Goal: Transaction & Acquisition: Purchase product/service

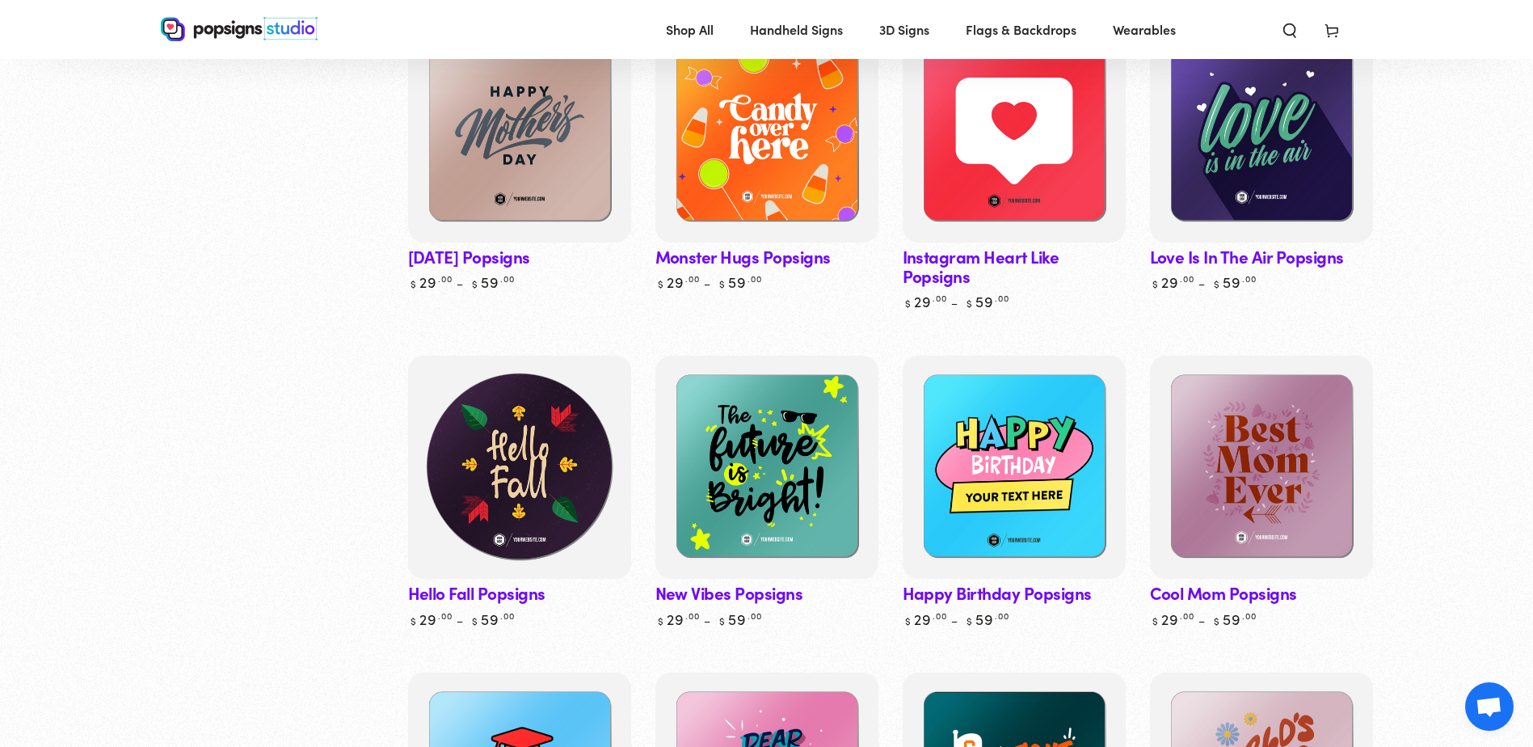
scroll to position [2909, 0]
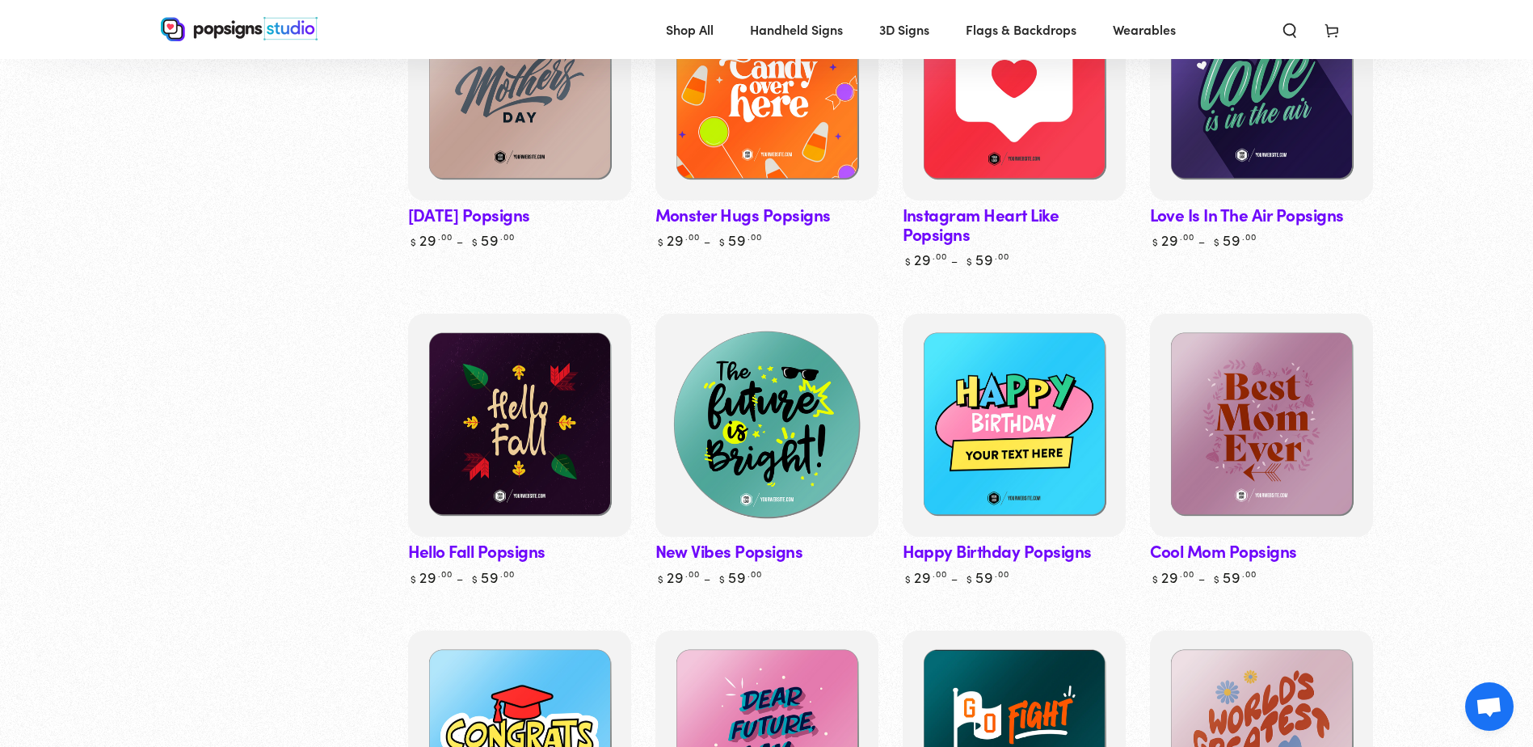
click at [810, 378] on img at bounding box center [765, 424] width 229 height 229
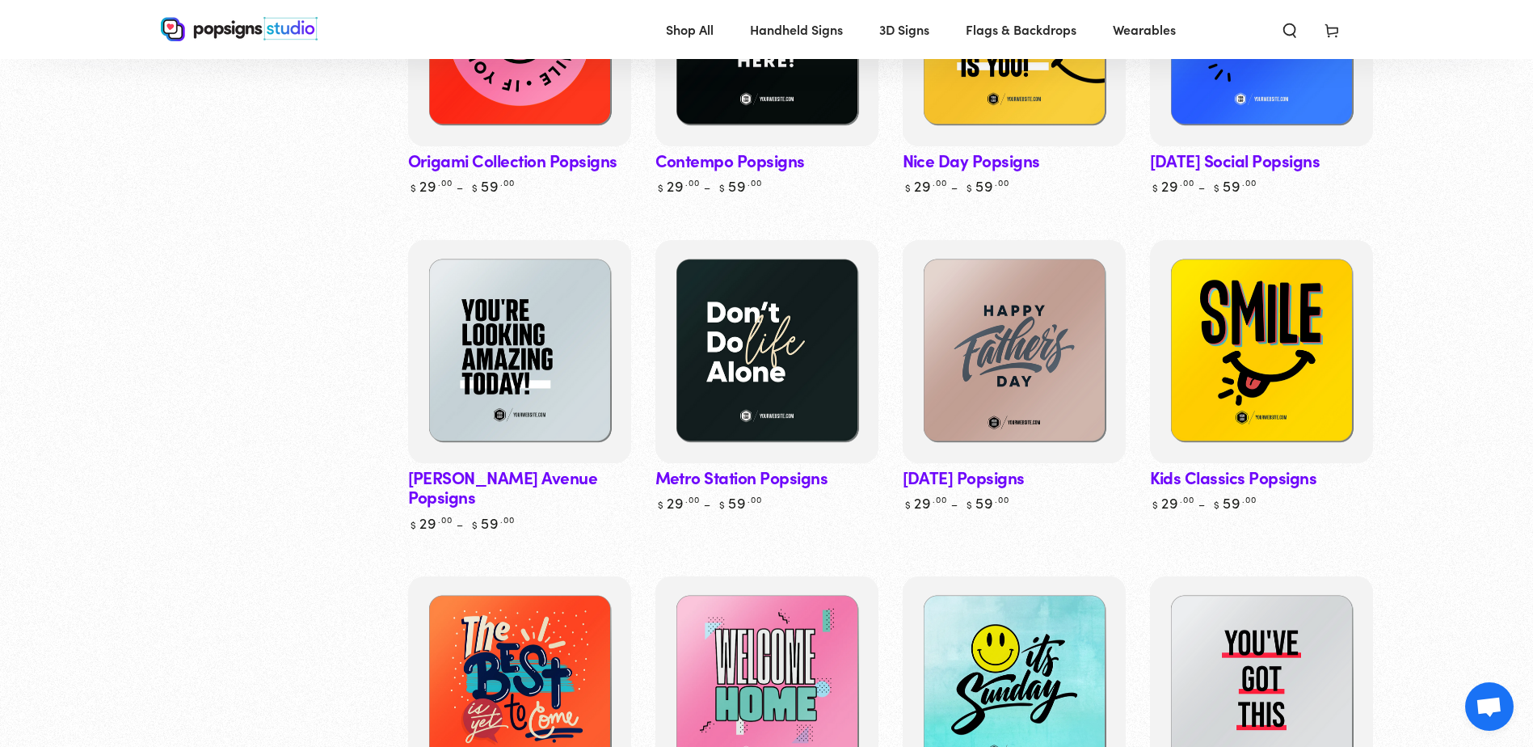
scroll to position [646, 0]
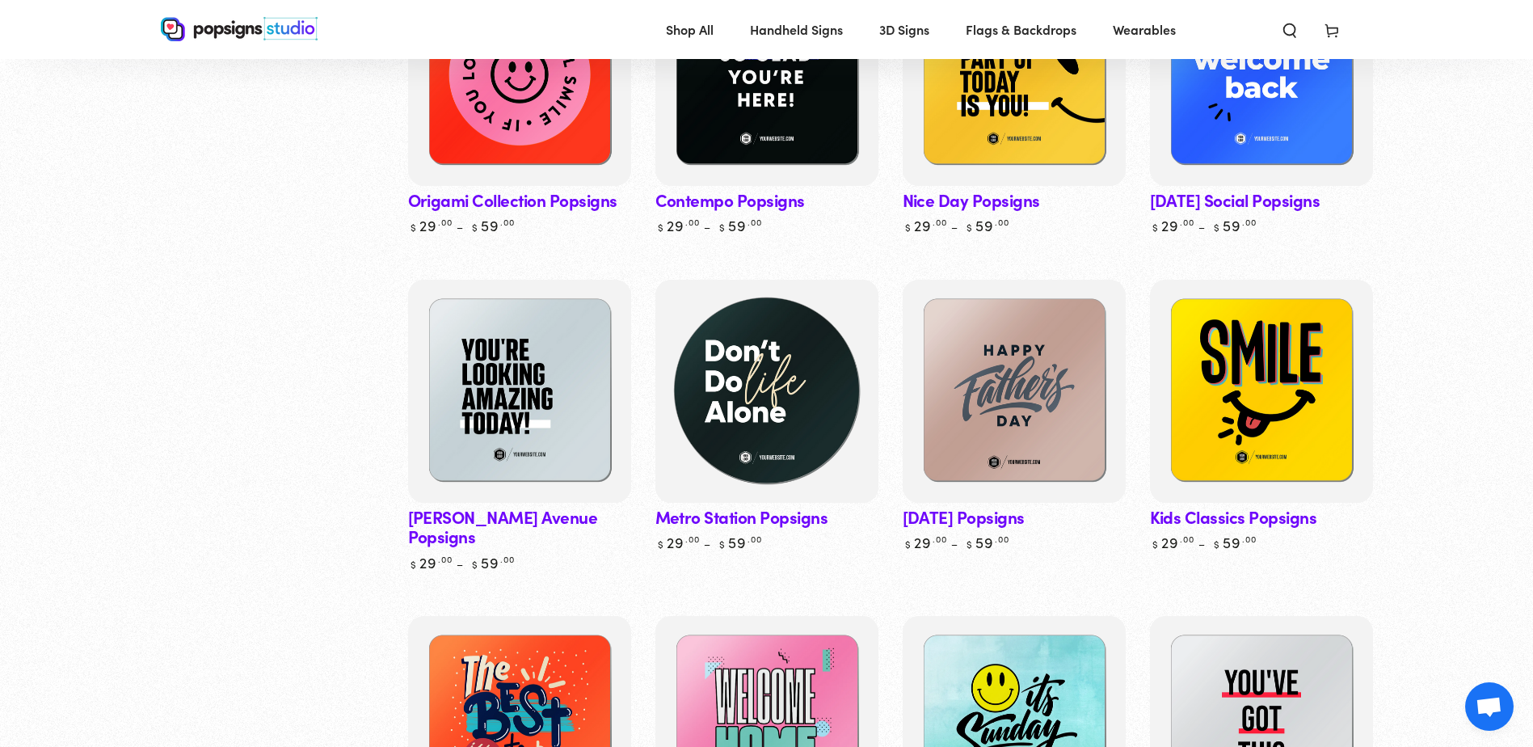
click at [767, 305] on img at bounding box center [765, 390] width 229 height 229
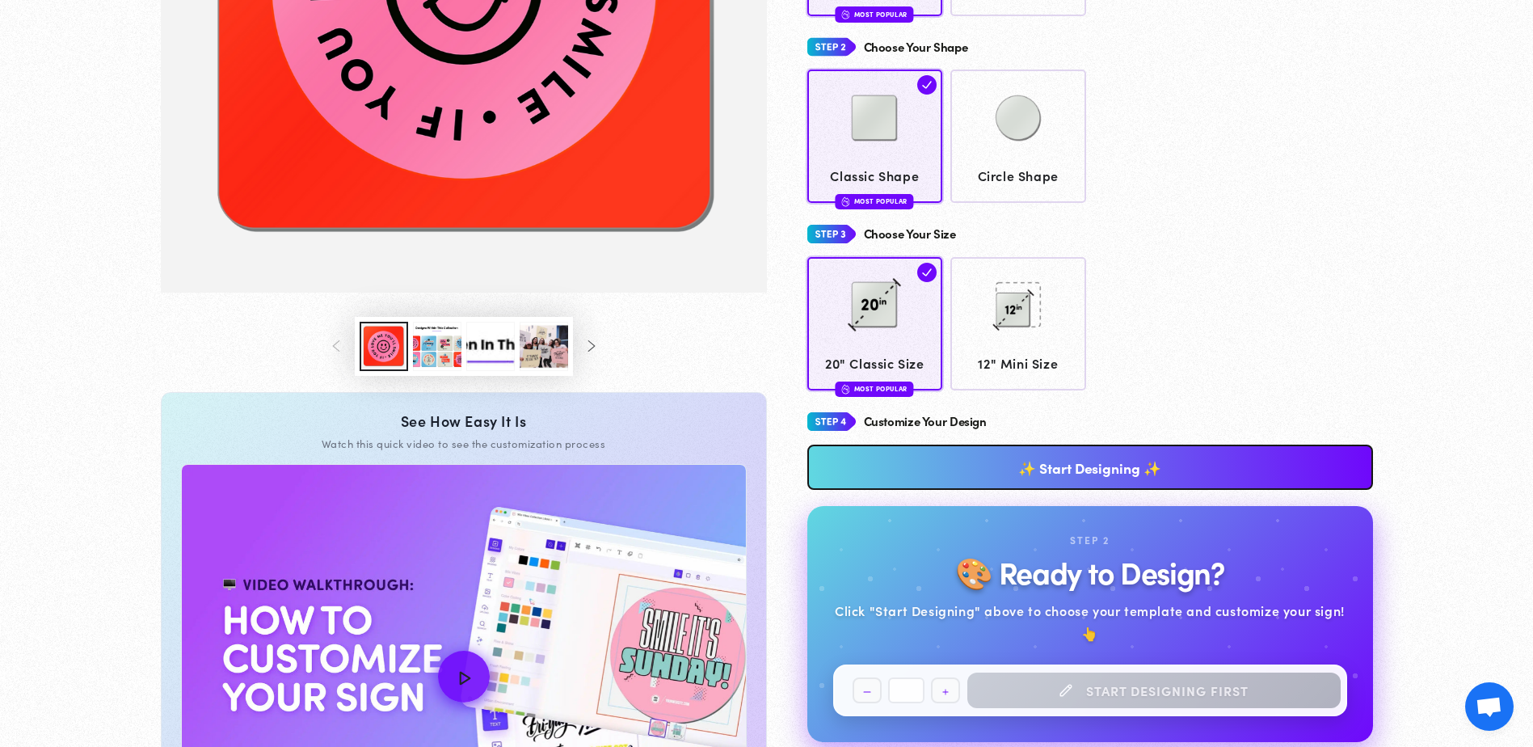
scroll to position [562, 0]
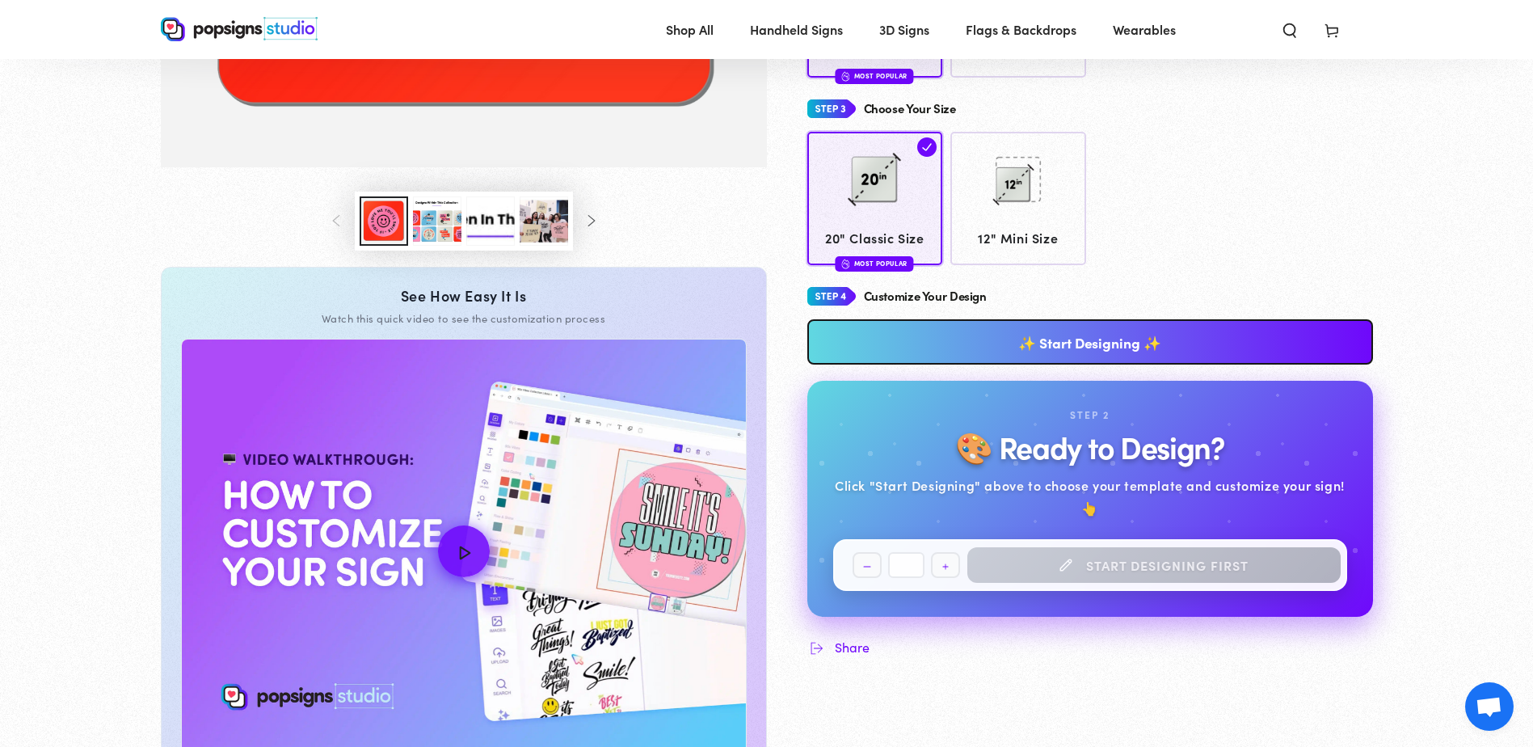
click at [1064, 343] on link "✨ Start Designing ✨" at bounding box center [1090, 341] width 566 height 45
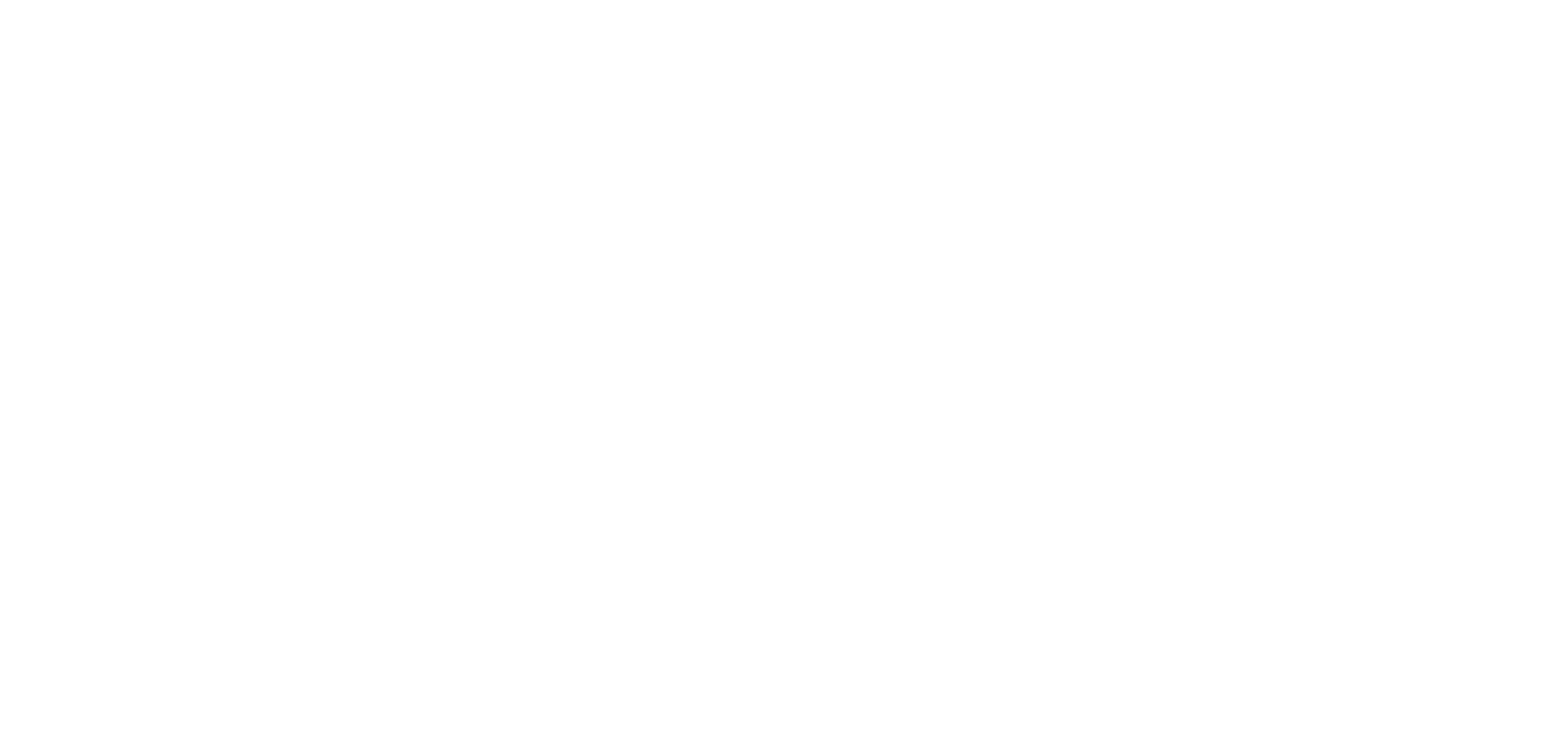
scroll to position [0, 0]
type textarea "An ancient tree with a door leading to a magical world"
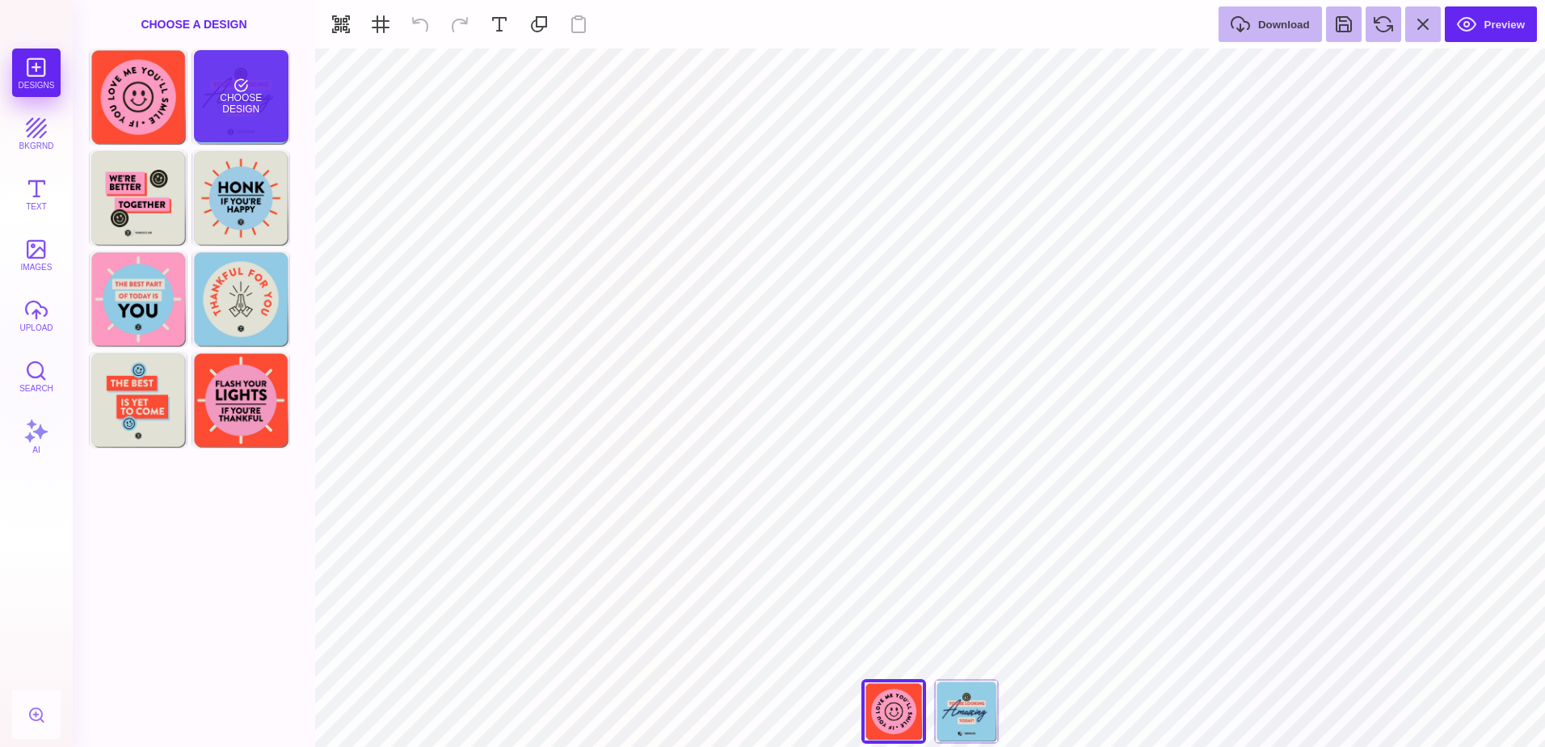
click at [262, 128] on div "Choose Design" at bounding box center [241, 96] width 95 height 92
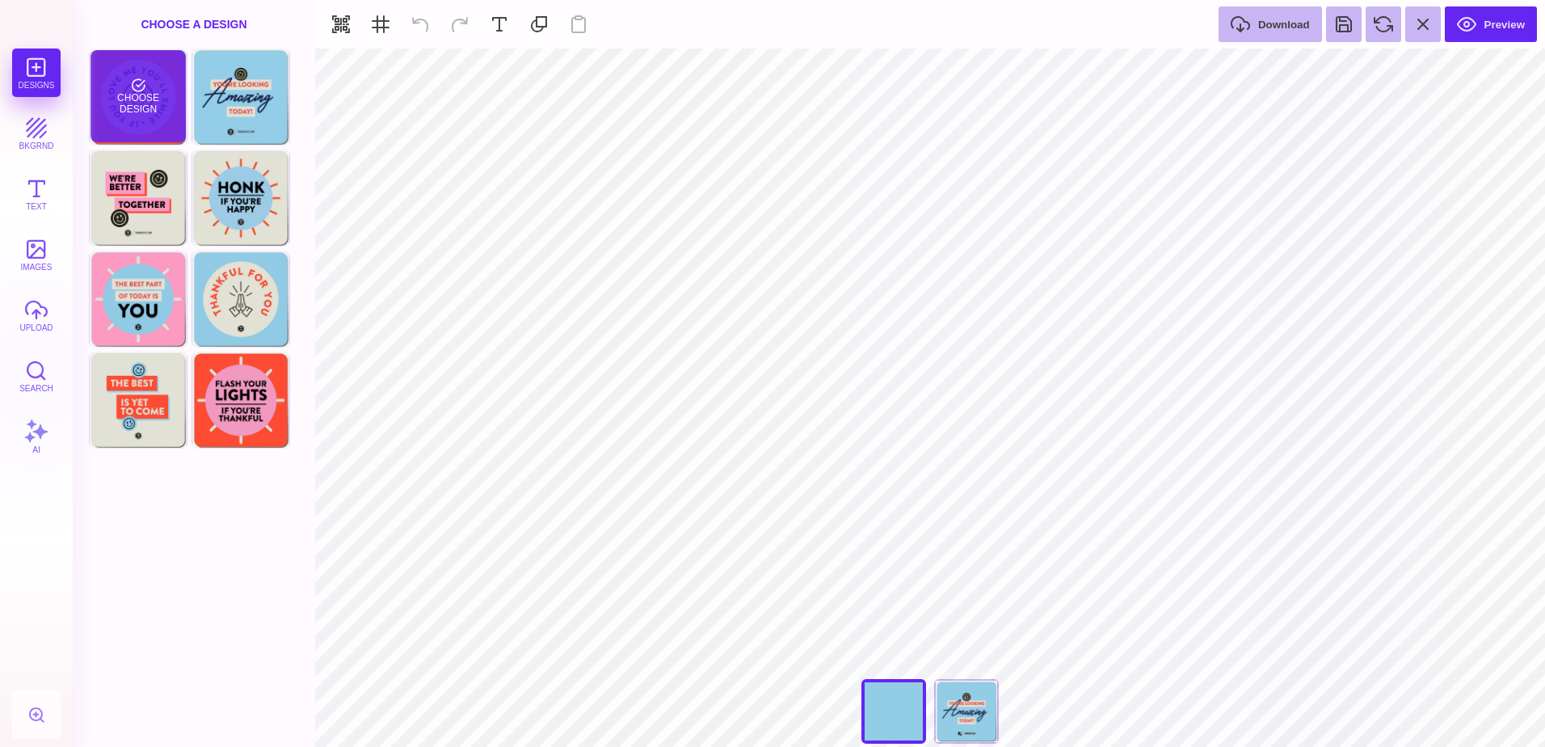
click at [159, 103] on div "Choose Design" at bounding box center [137, 96] width 95 height 92
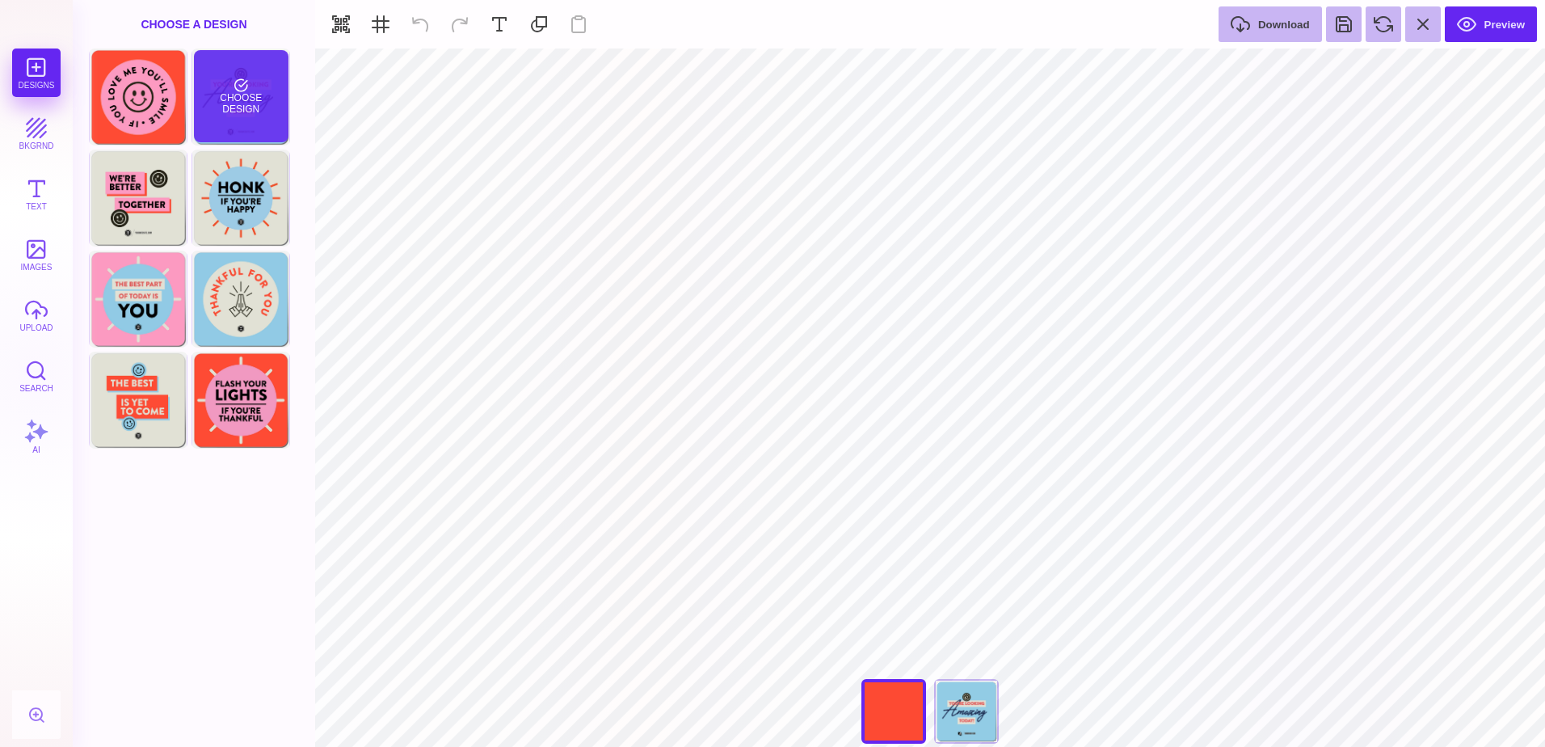
click at [252, 105] on div "Choose Design" at bounding box center [241, 96] width 95 height 92
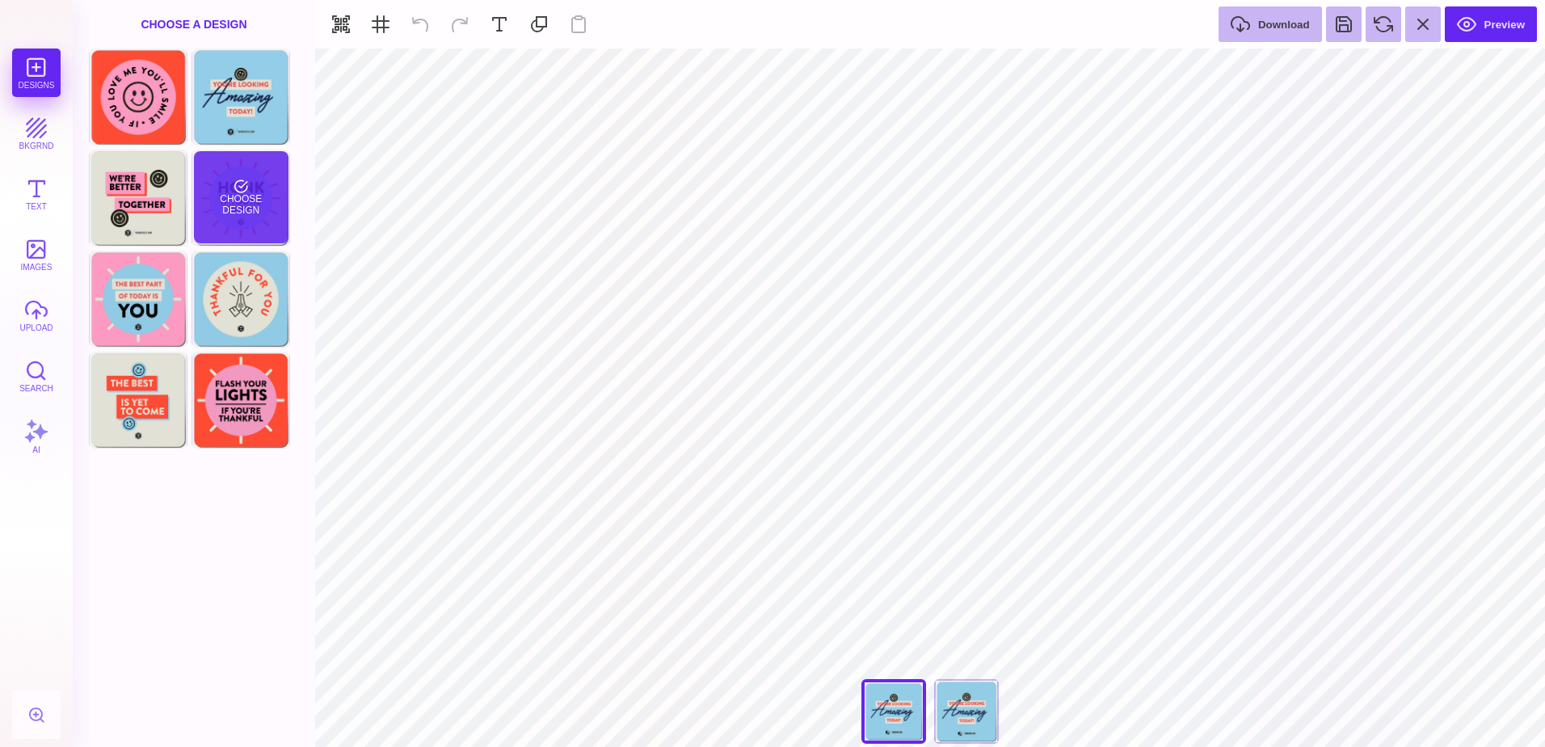
click at [261, 208] on div "Choose Design" at bounding box center [241, 197] width 95 height 92
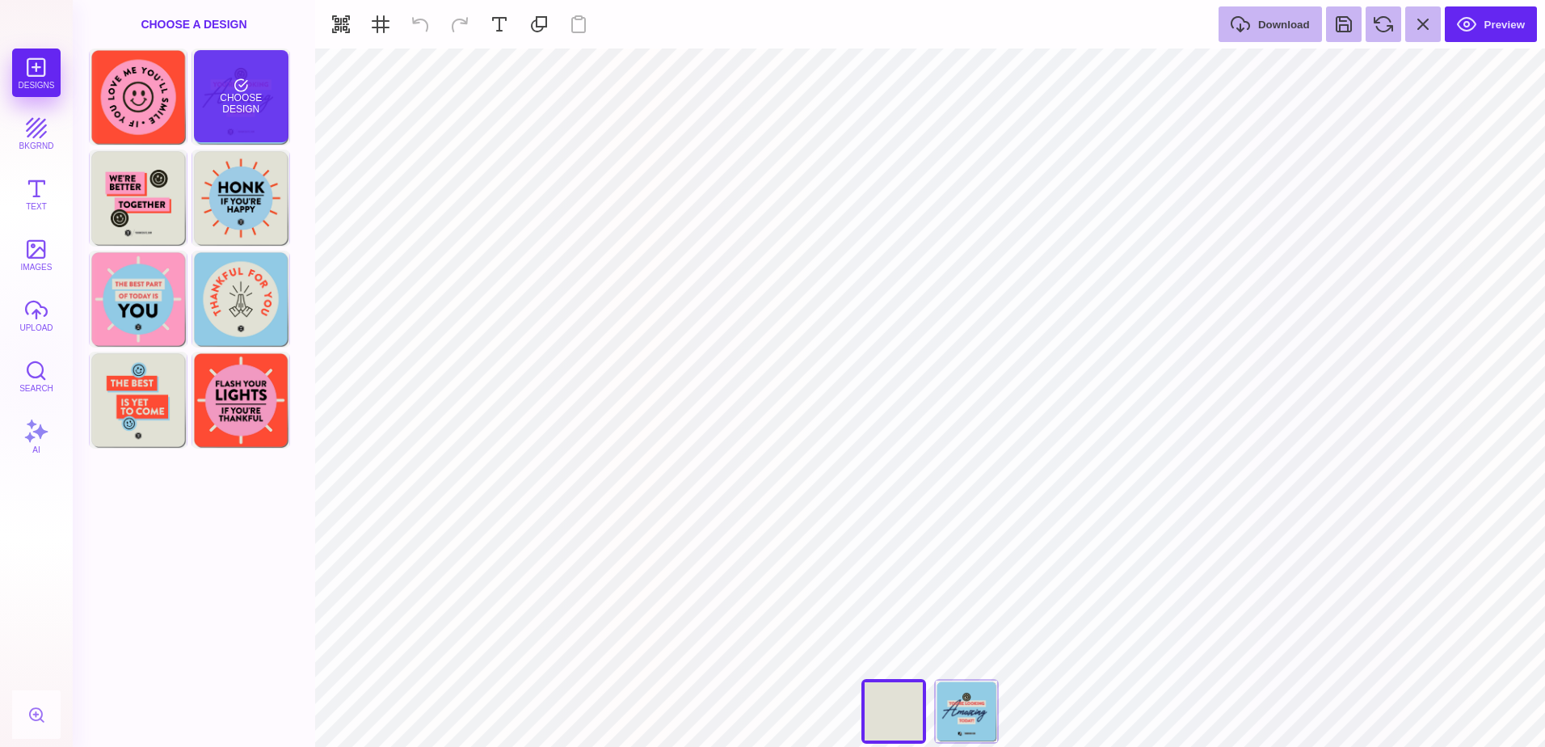
click at [269, 103] on div "Choose Design" at bounding box center [241, 96] width 95 height 92
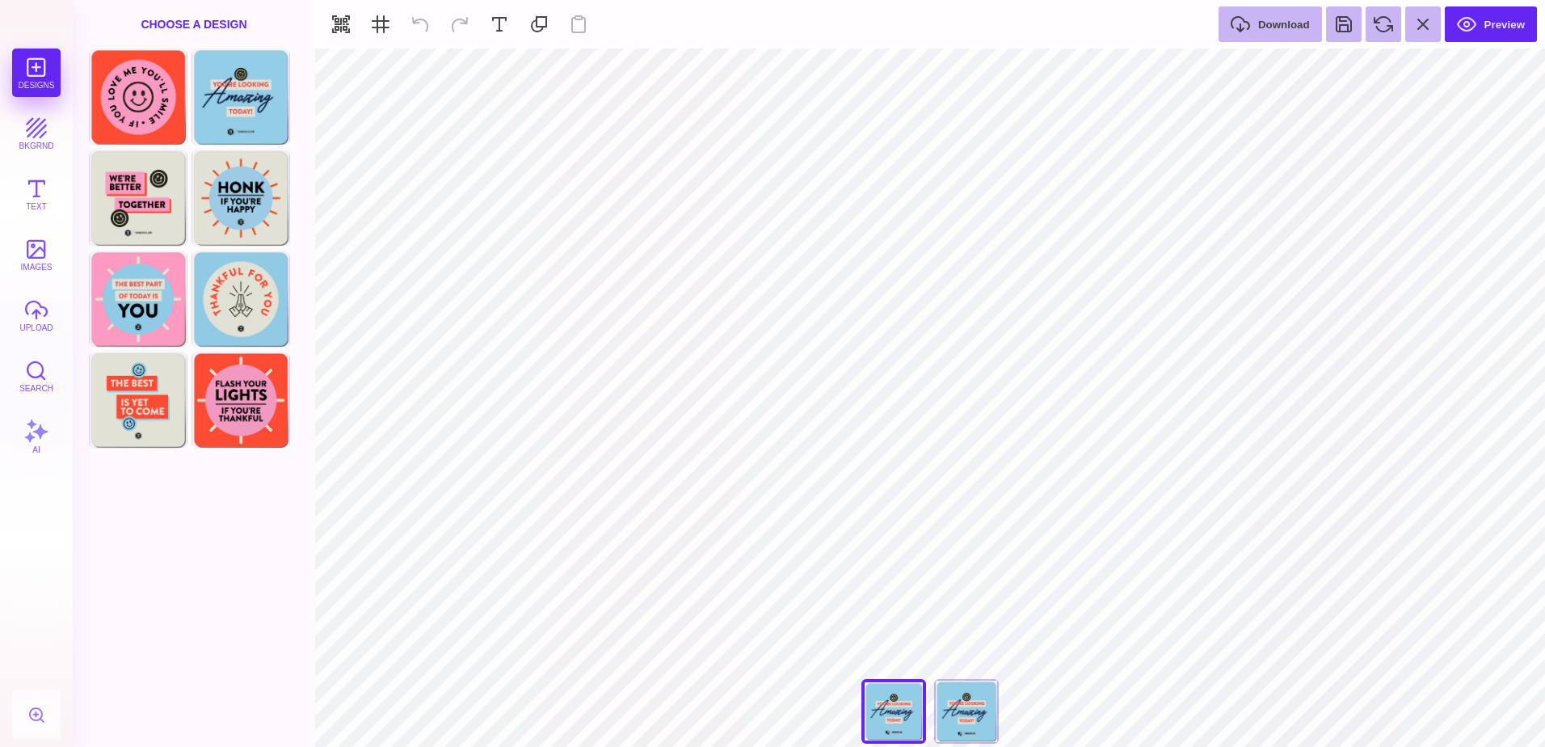
type input "#505050"
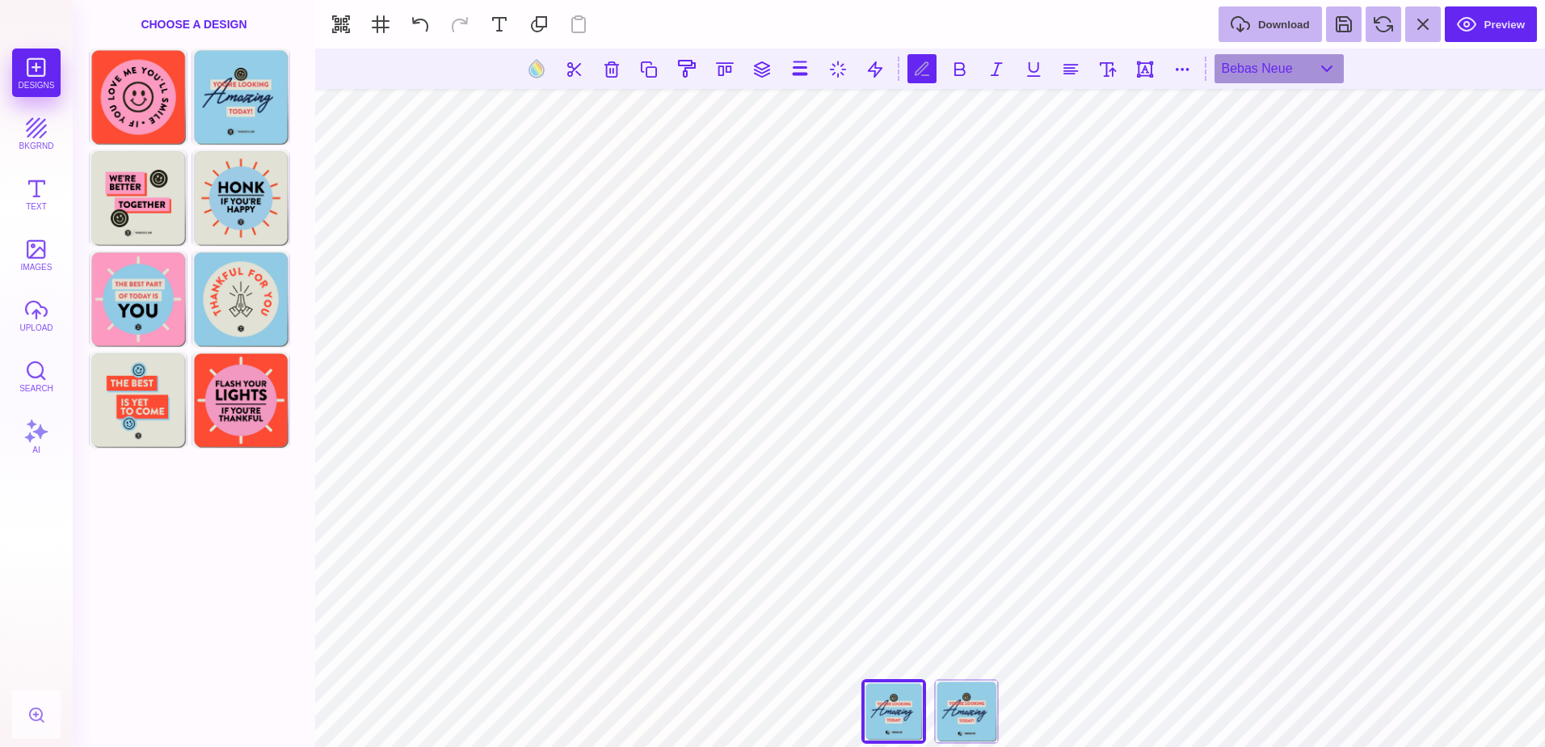
scroll to position [0, 4]
type textarea "**********"
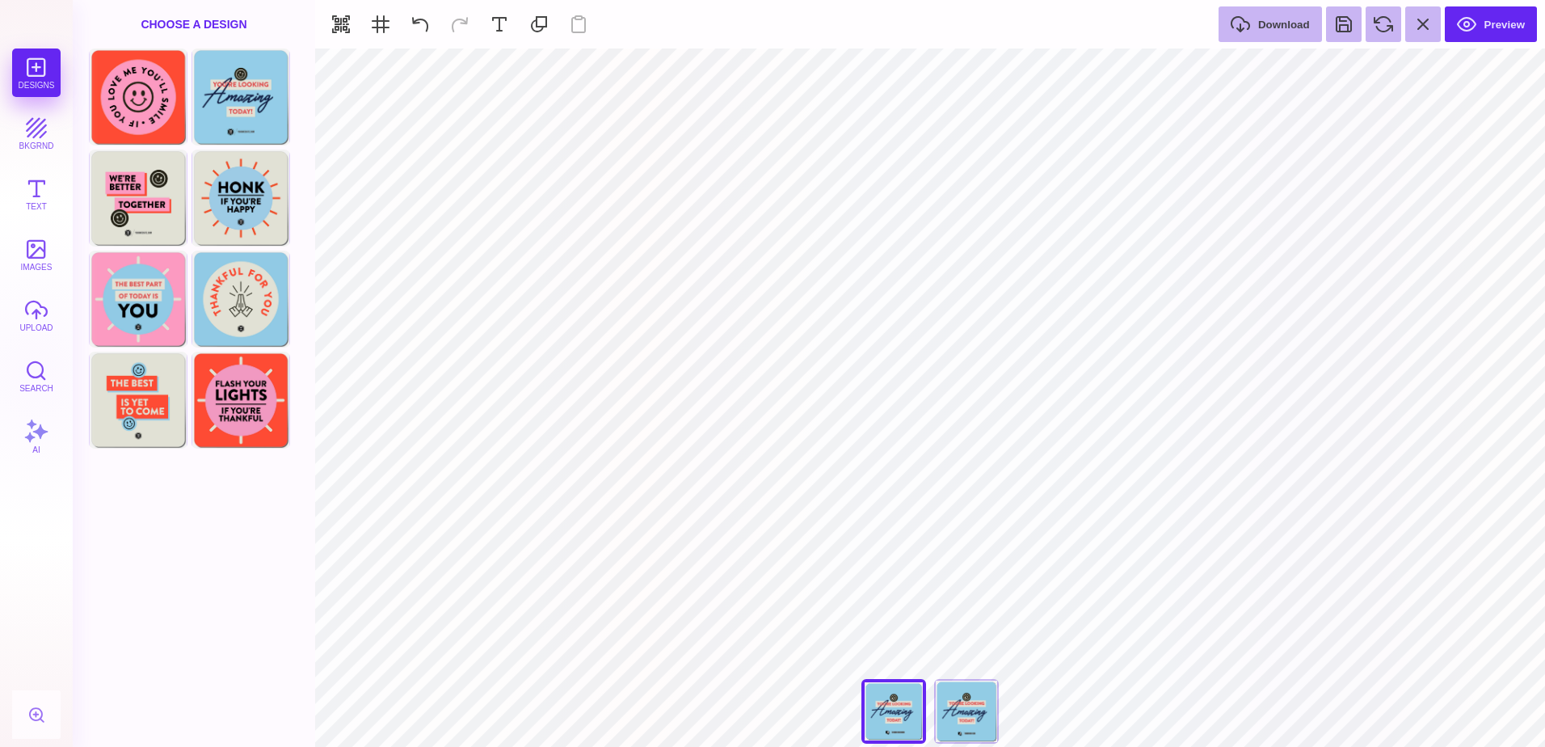
type input "#010101"
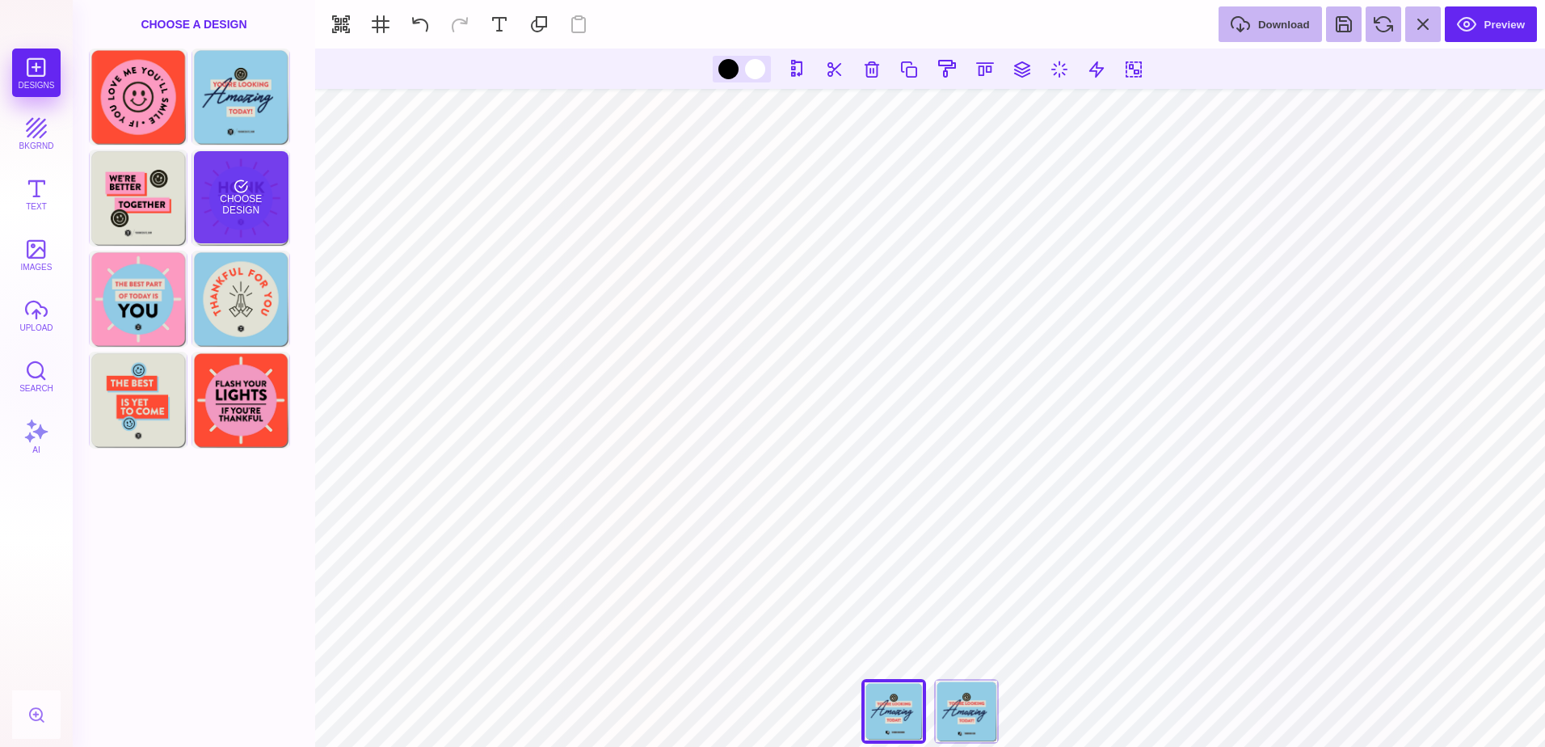
click at [262, 171] on div "Choose Design" at bounding box center [241, 197] width 95 height 92
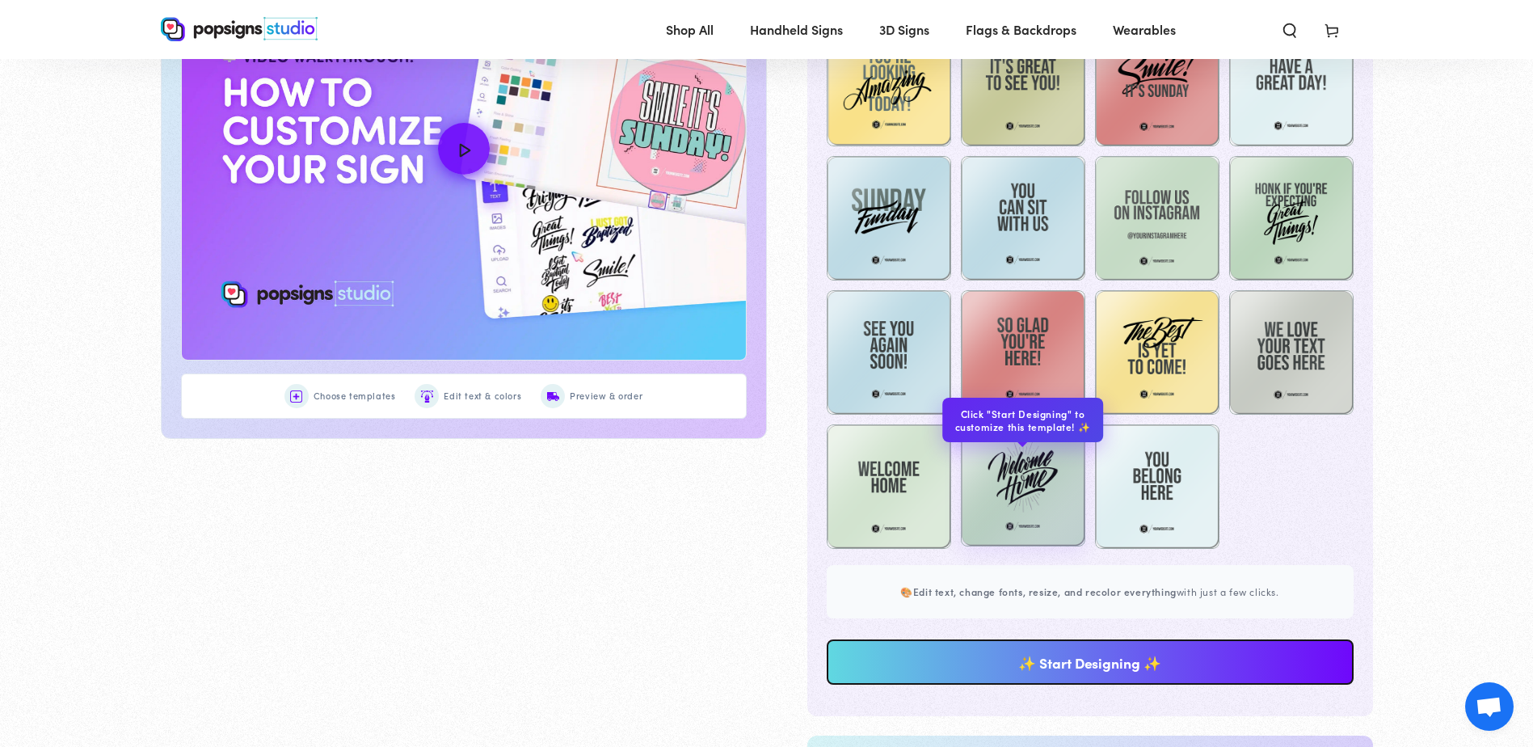
scroll to position [966, 0]
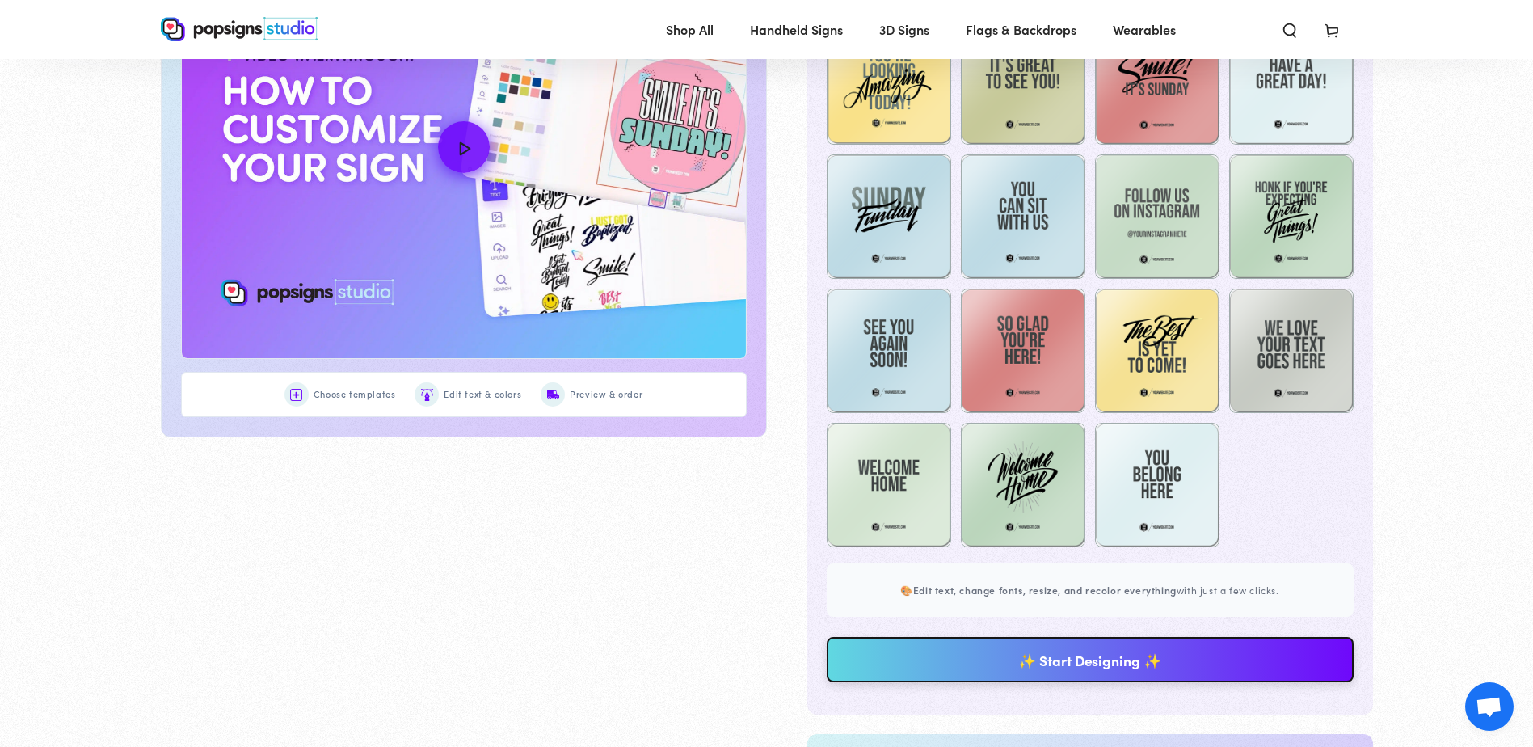
click at [1012, 654] on link "✨ Start Designing ✨" at bounding box center [1090, 659] width 527 height 45
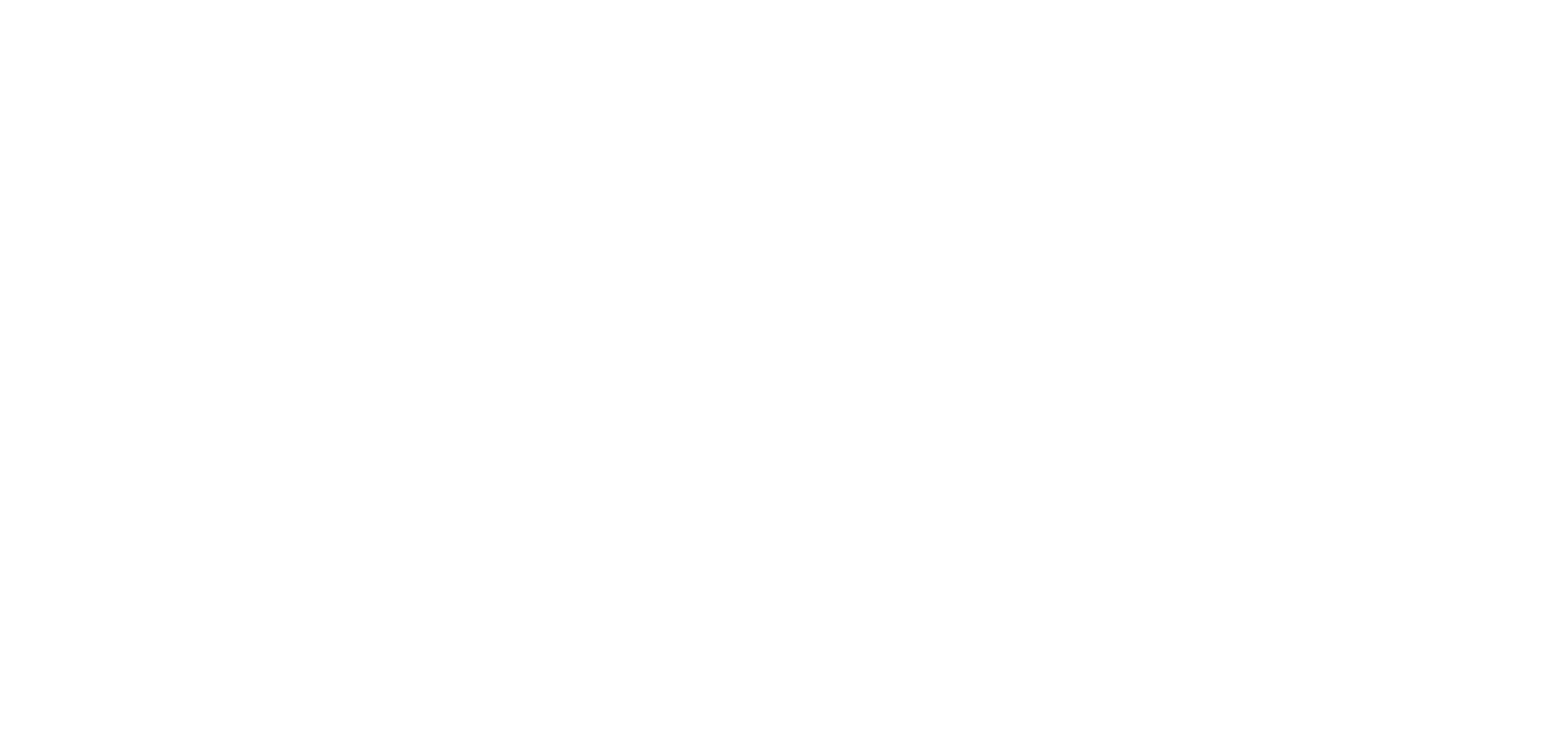
scroll to position [0, 0]
type textarea "An ancient tree with a door leading to a magical world"
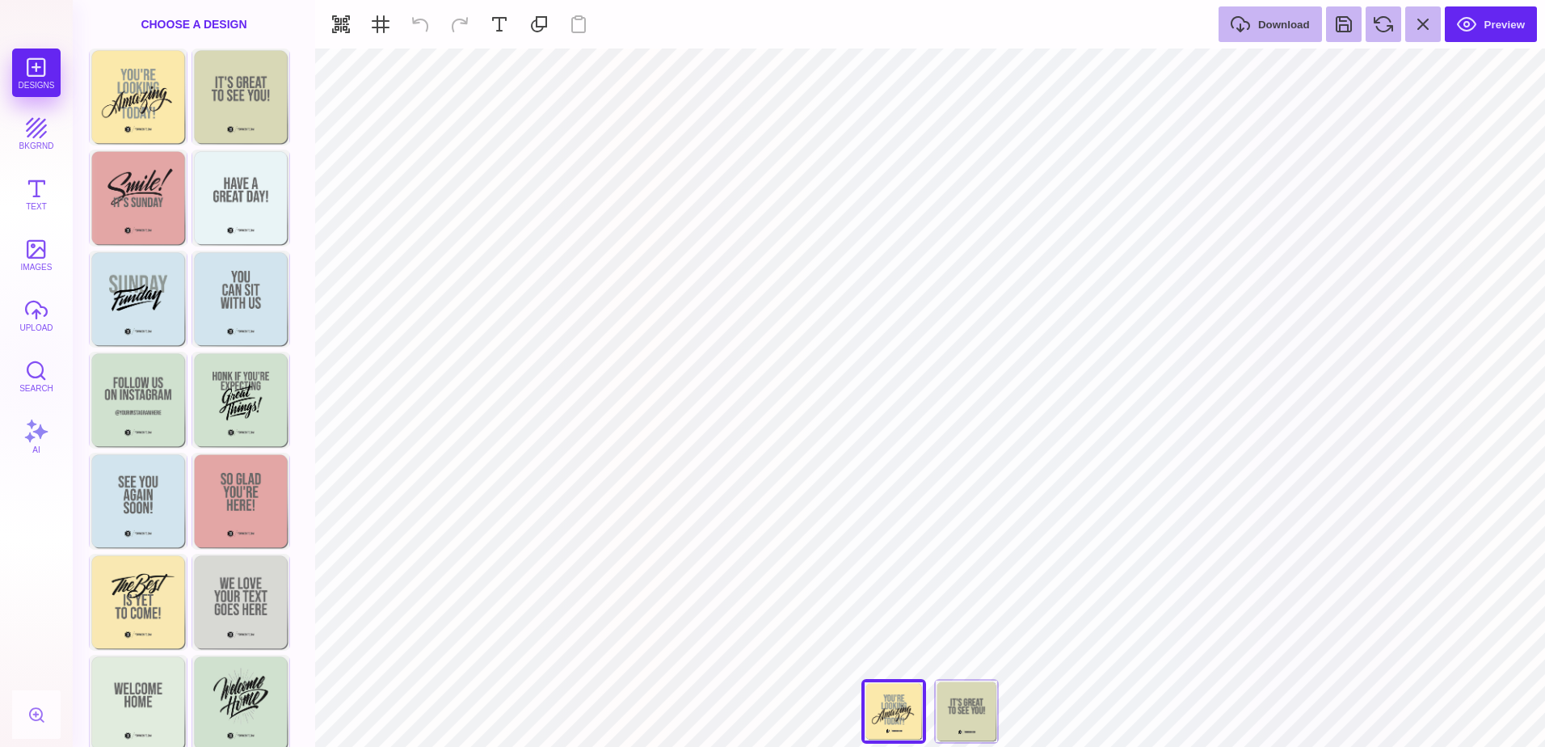
type input "#42445A"
click at [146, 190] on div "Choose Design" at bounding box center [137, 197] width 95 height 92
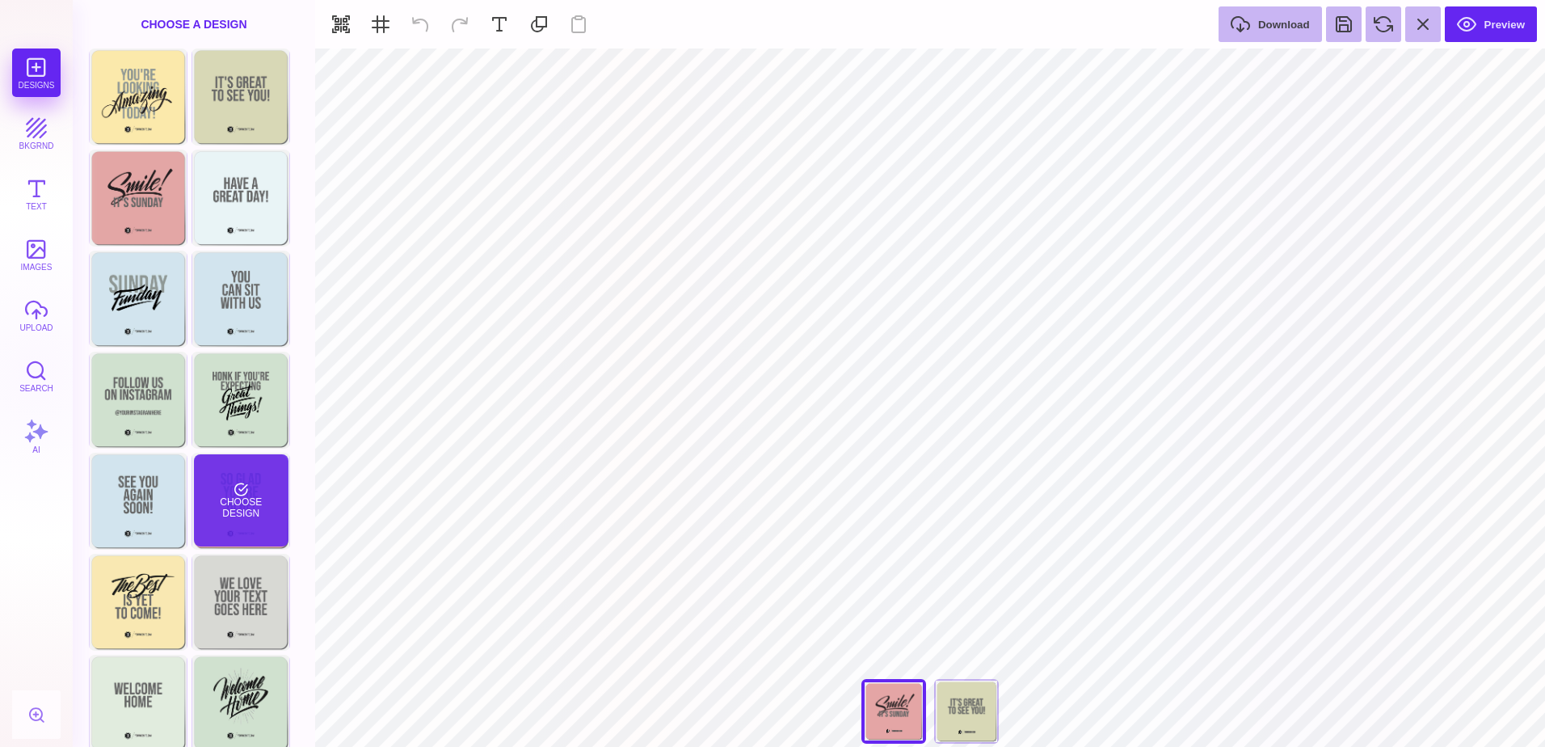
click at [249, 504] on div "Choose Design" at bounding box center [241, 500] width 95 height 92
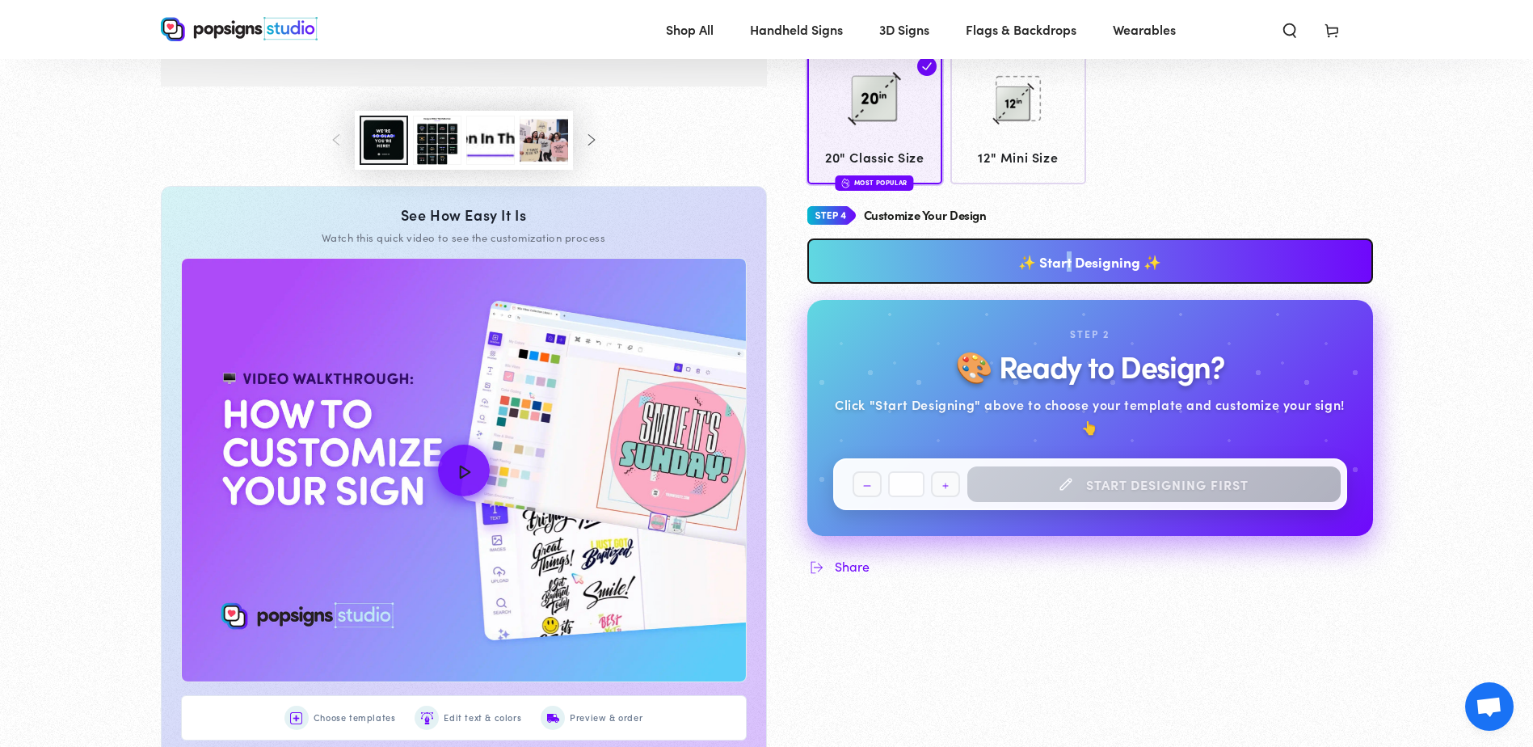
click at [1068, 254] on link "✨ Start Designing ✨" at bounding box center [1090, 260] width 566 height 45
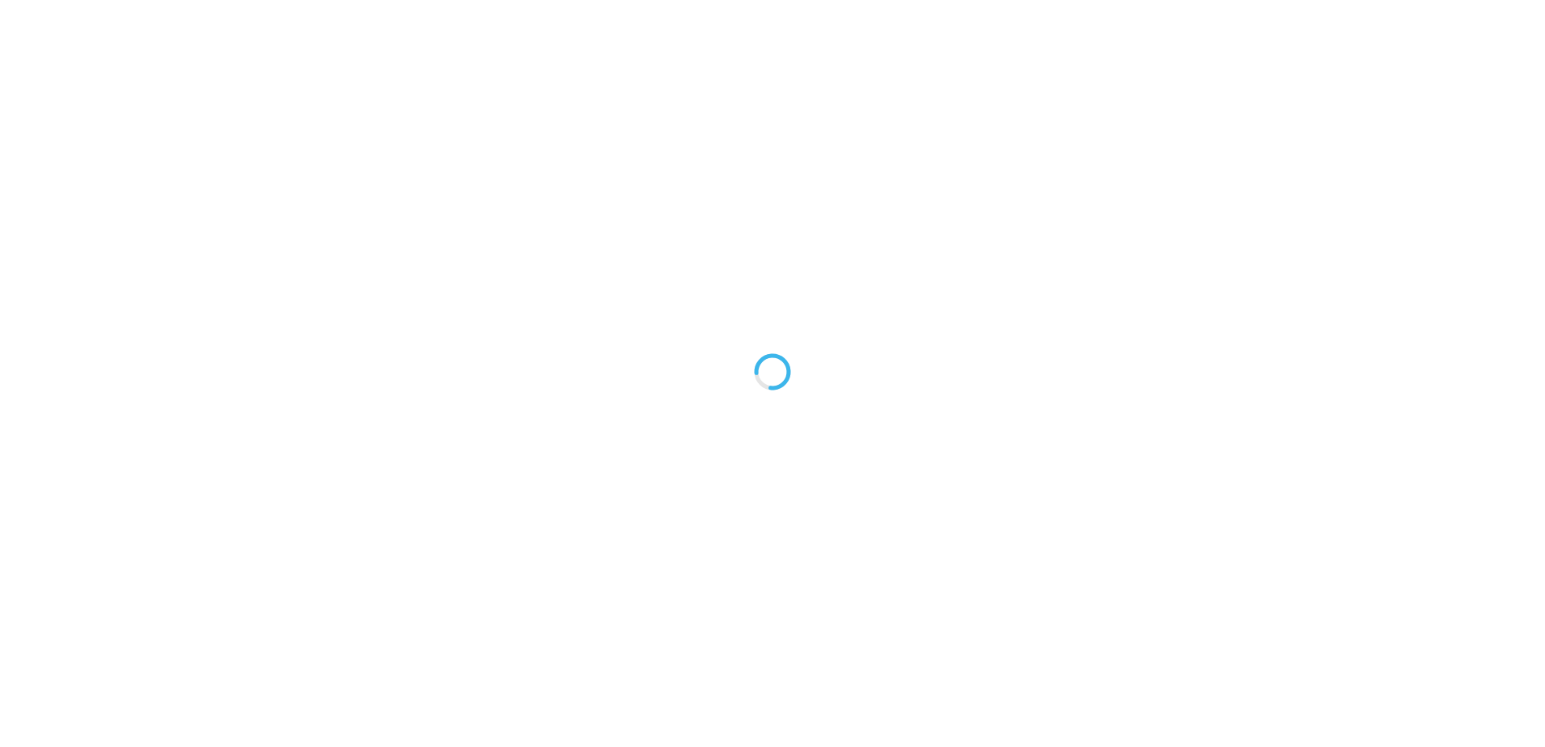
type textarea "An ancient tree with a door leading to a magical world"
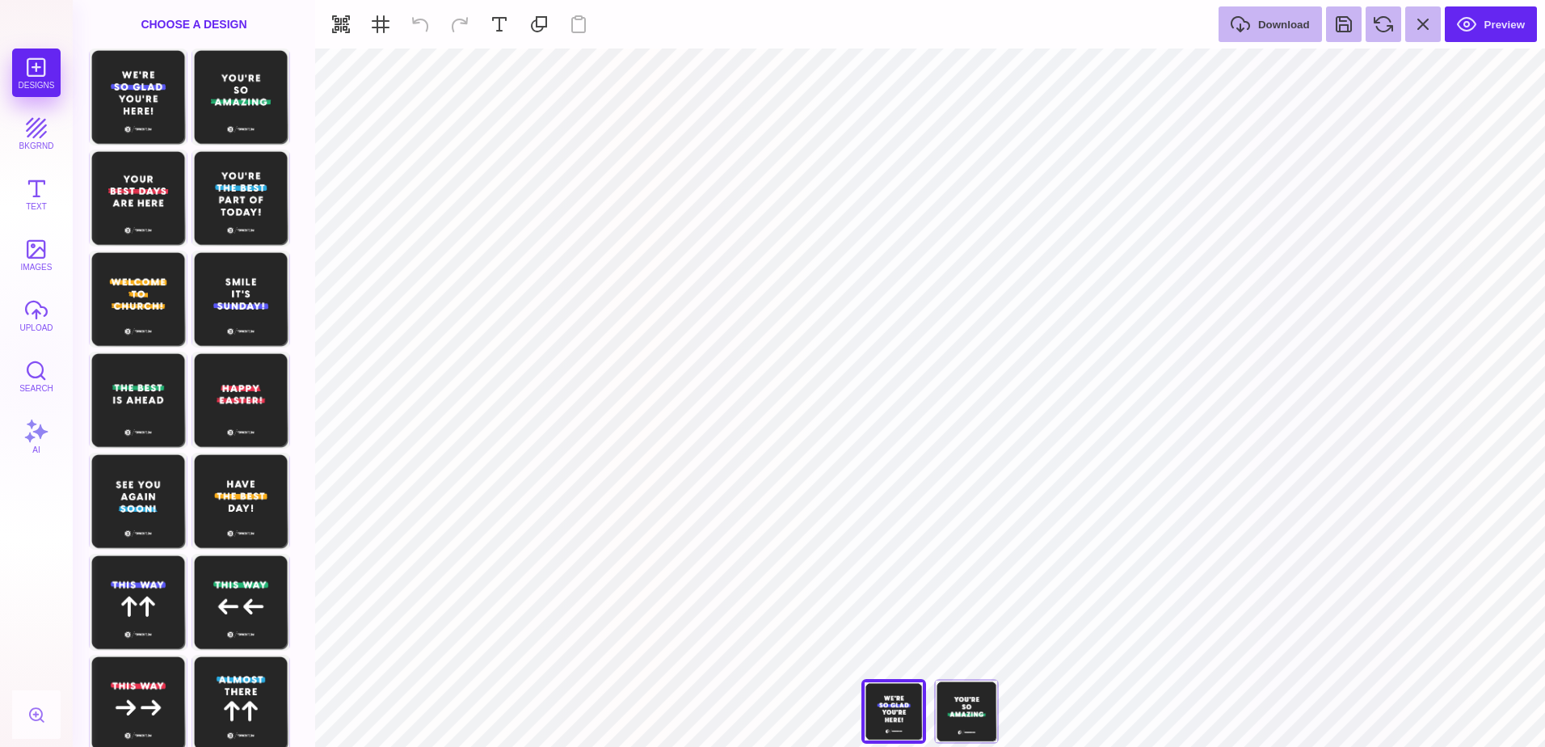
type input "#42445A"
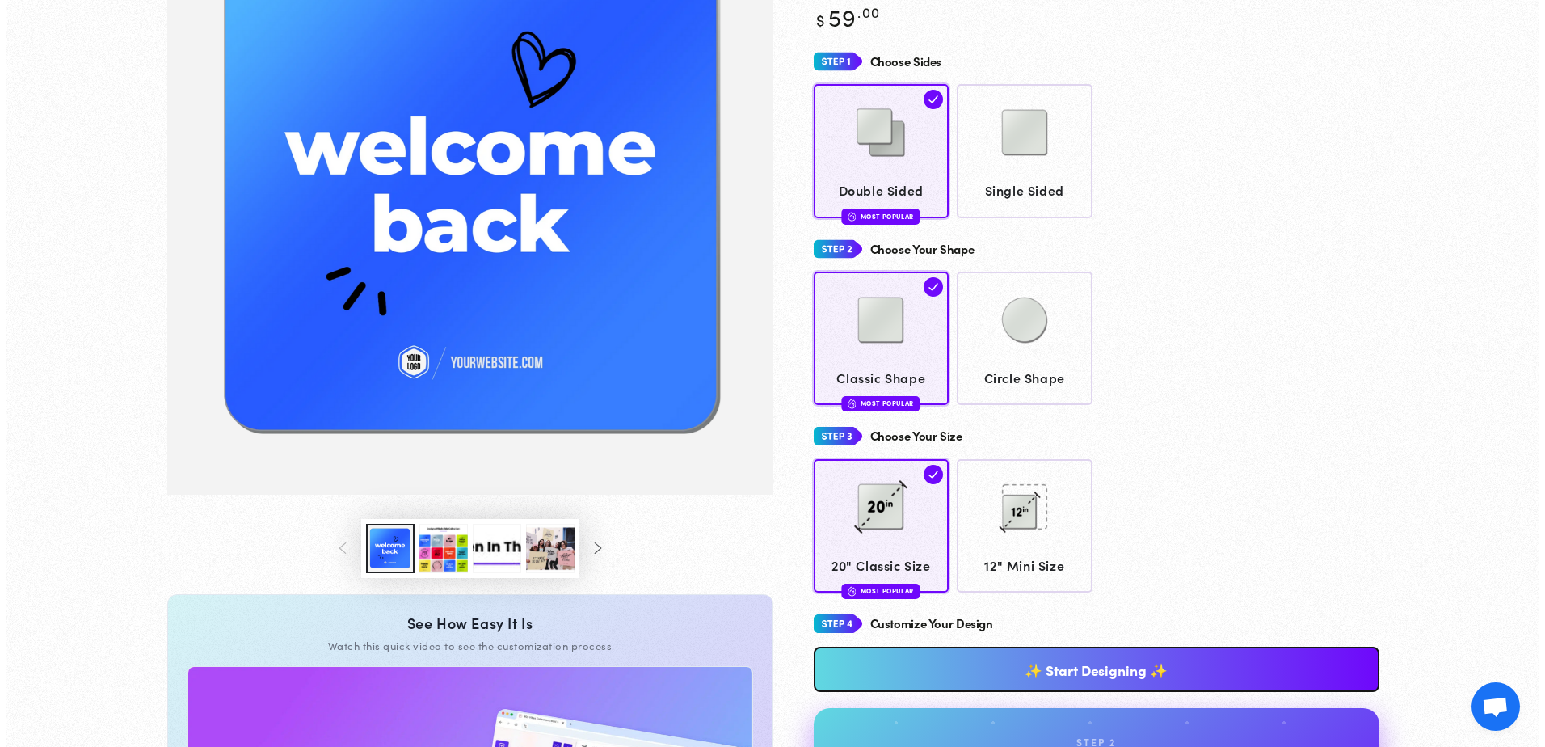
scroll to position [643, 0]
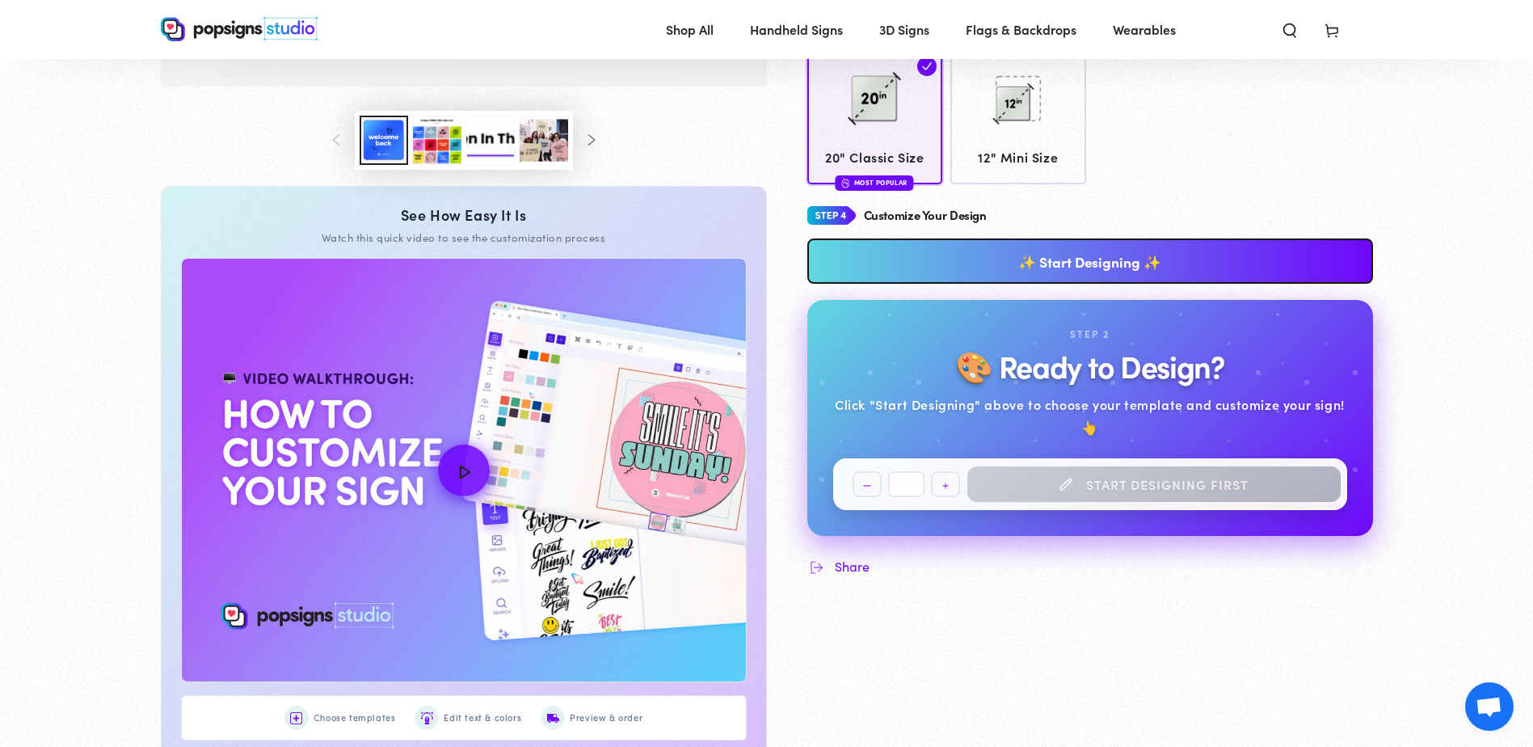
click at [1098, 252] on link "✨ Start Designing ✨" at bounding box center [1090, 260] width 566 height 45
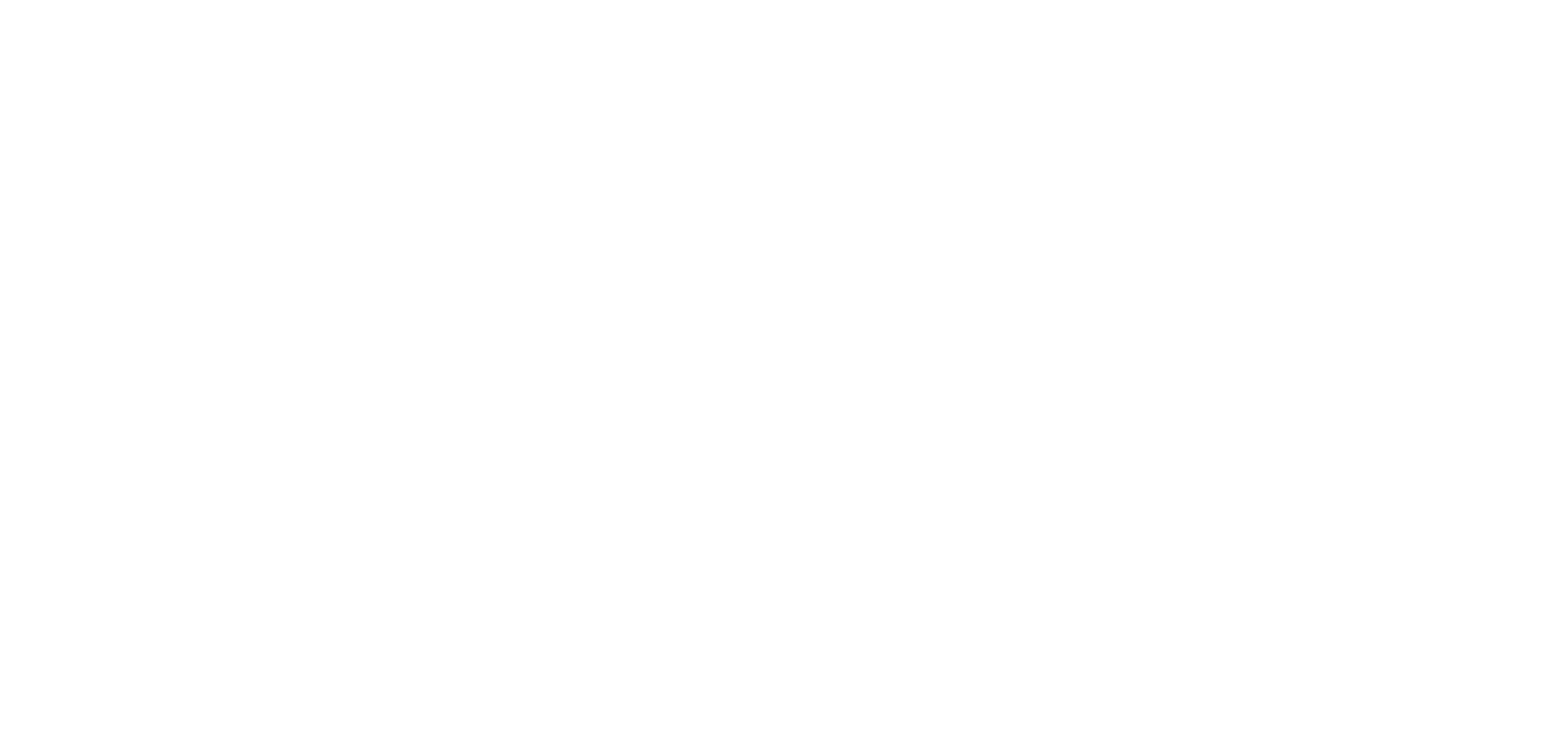
scroll to position [0, 0]
type textarea "An ancient tree with a door leading to a magical world"
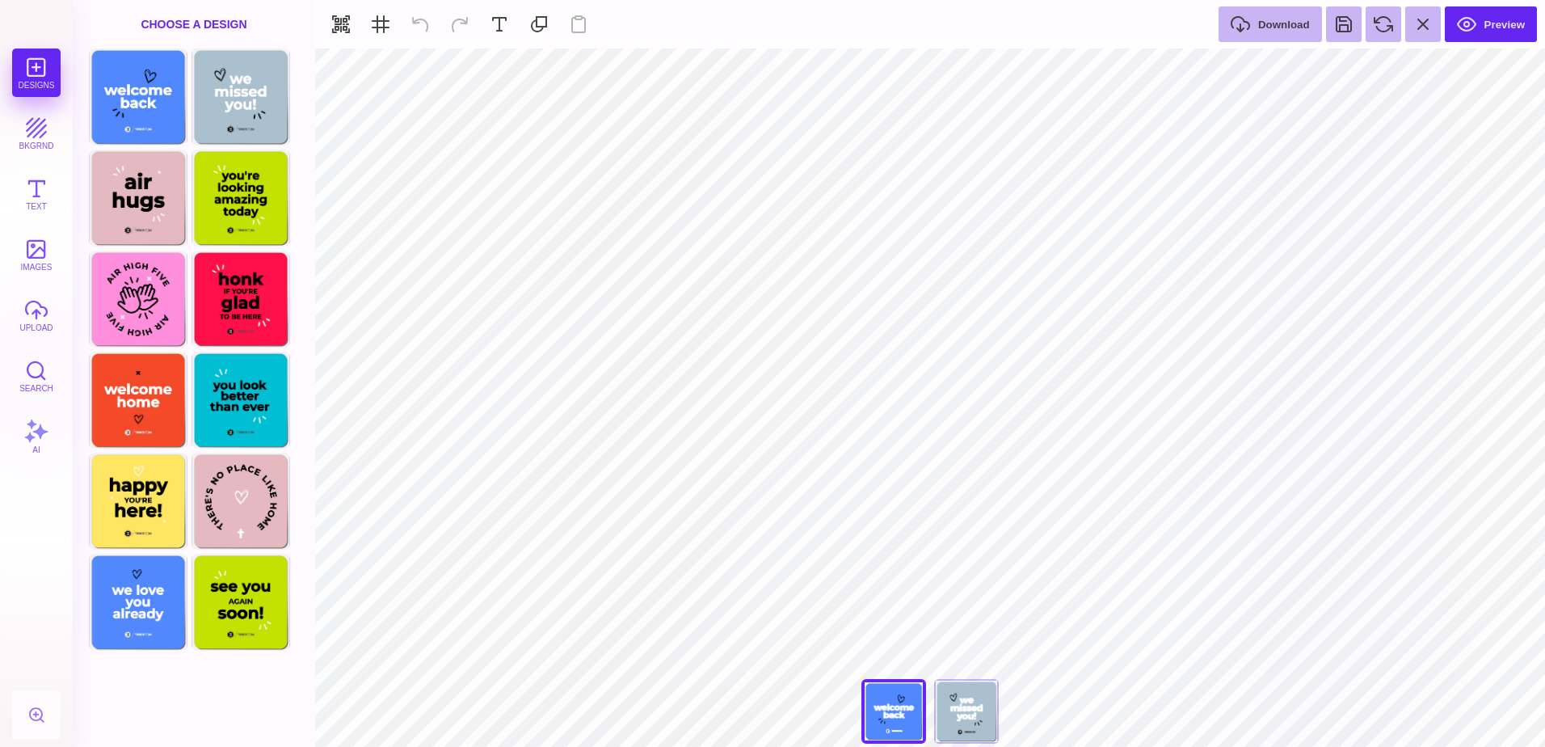
type input "#42445A"
click at [154, 617] on div "Choose Design" at bounding box center [137, 601] width 95 height 92
click at [161, 326] on div "Choose Design" at bounding box center [137, 298] width 95 height 92
click at [165, 621] on div "Choose Design" at bounding box center [137, 601] width 95 height 92
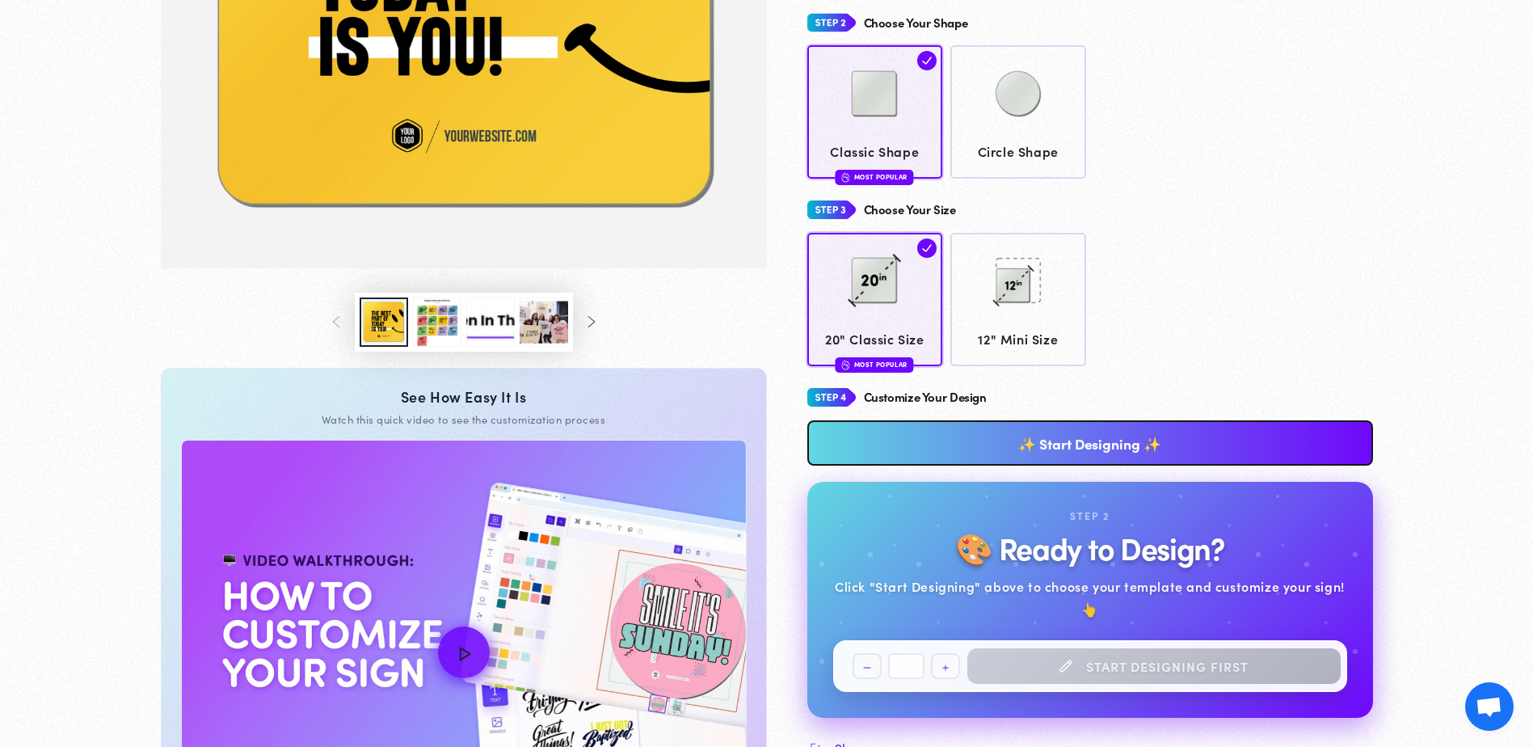
scroll to position [482, 0]
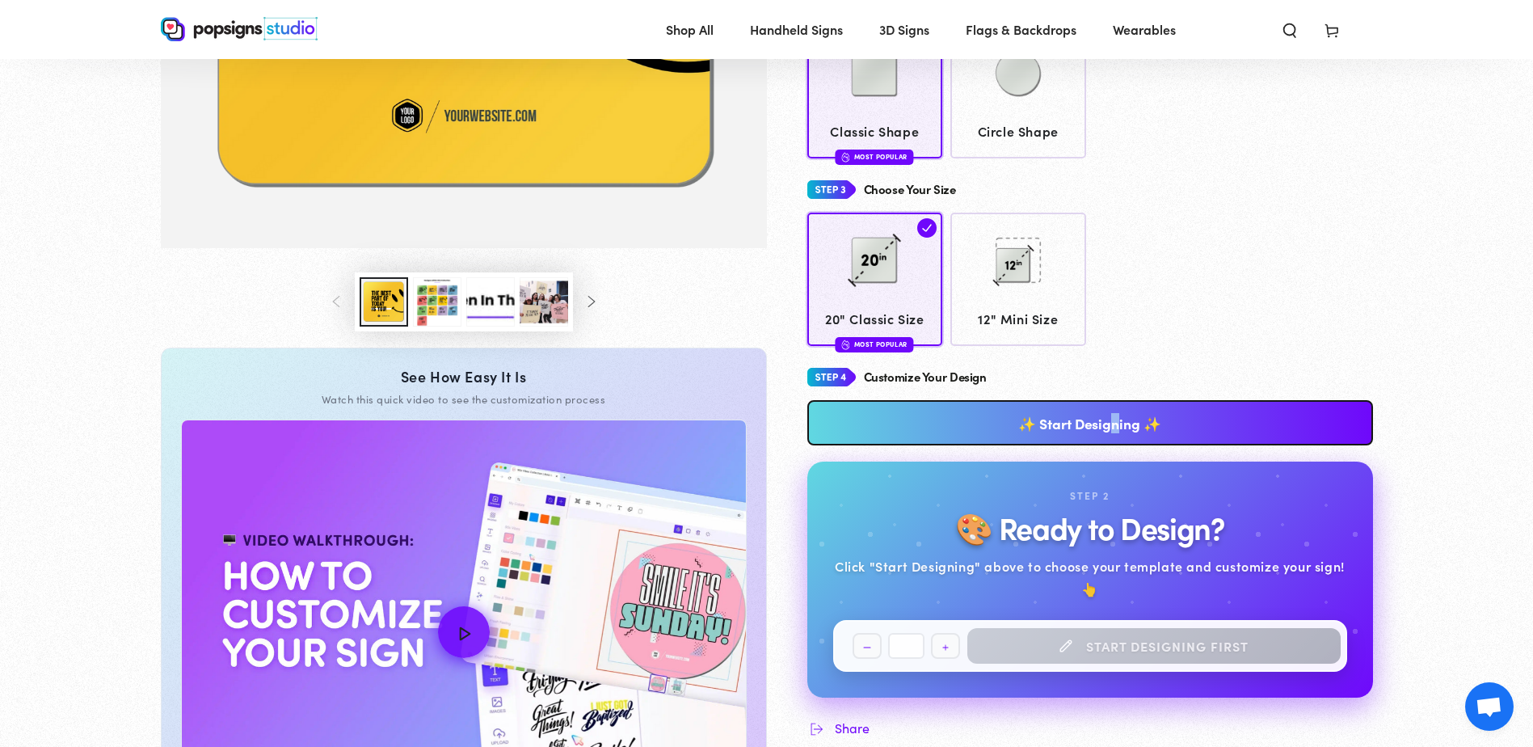
click at [1115, 427] on link "✨ Start Designing ✨" at bounding box center [1090, 422] width 566 height 45
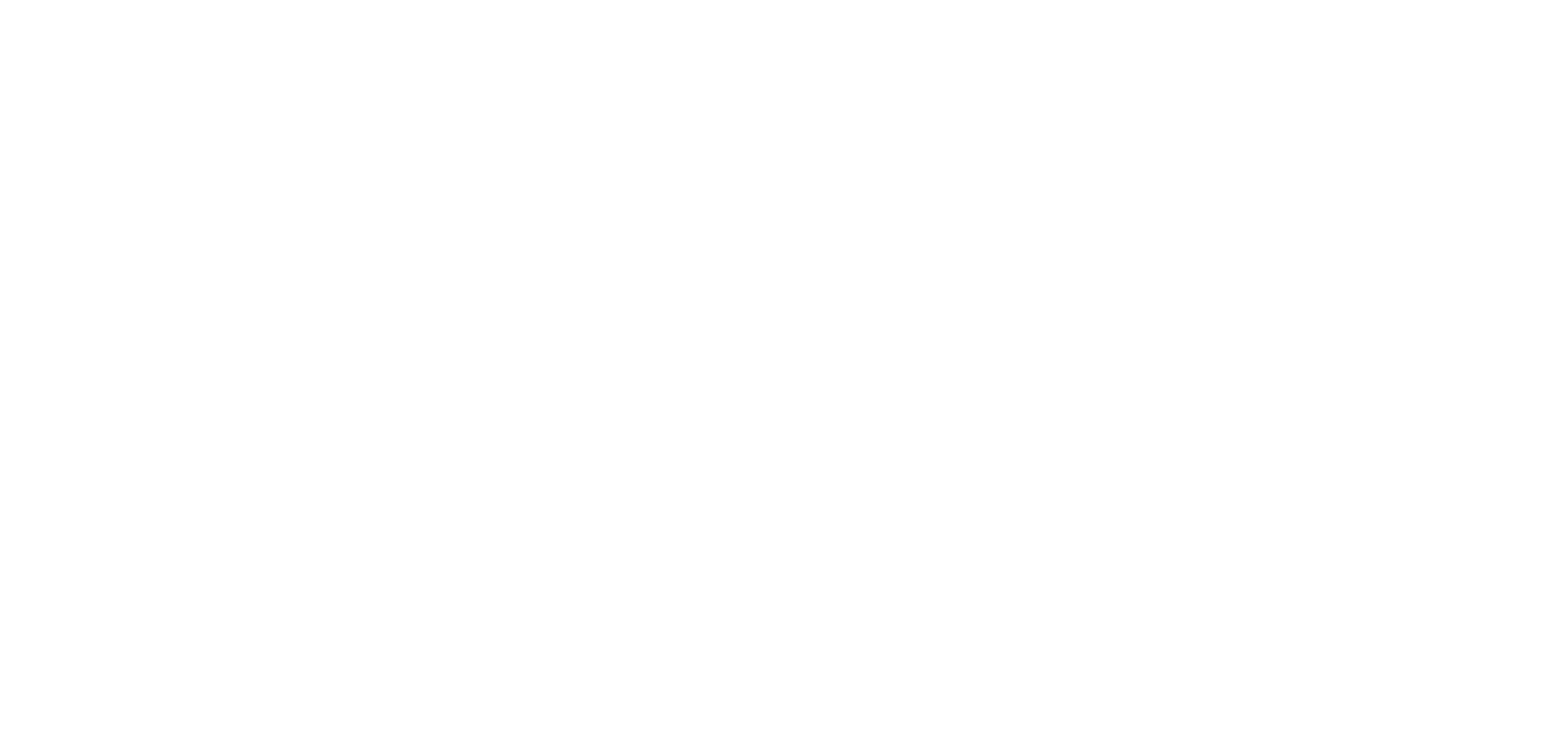
scroll to position [0, 0]
type textarea "An ancient tree with a door leading to a magical world"
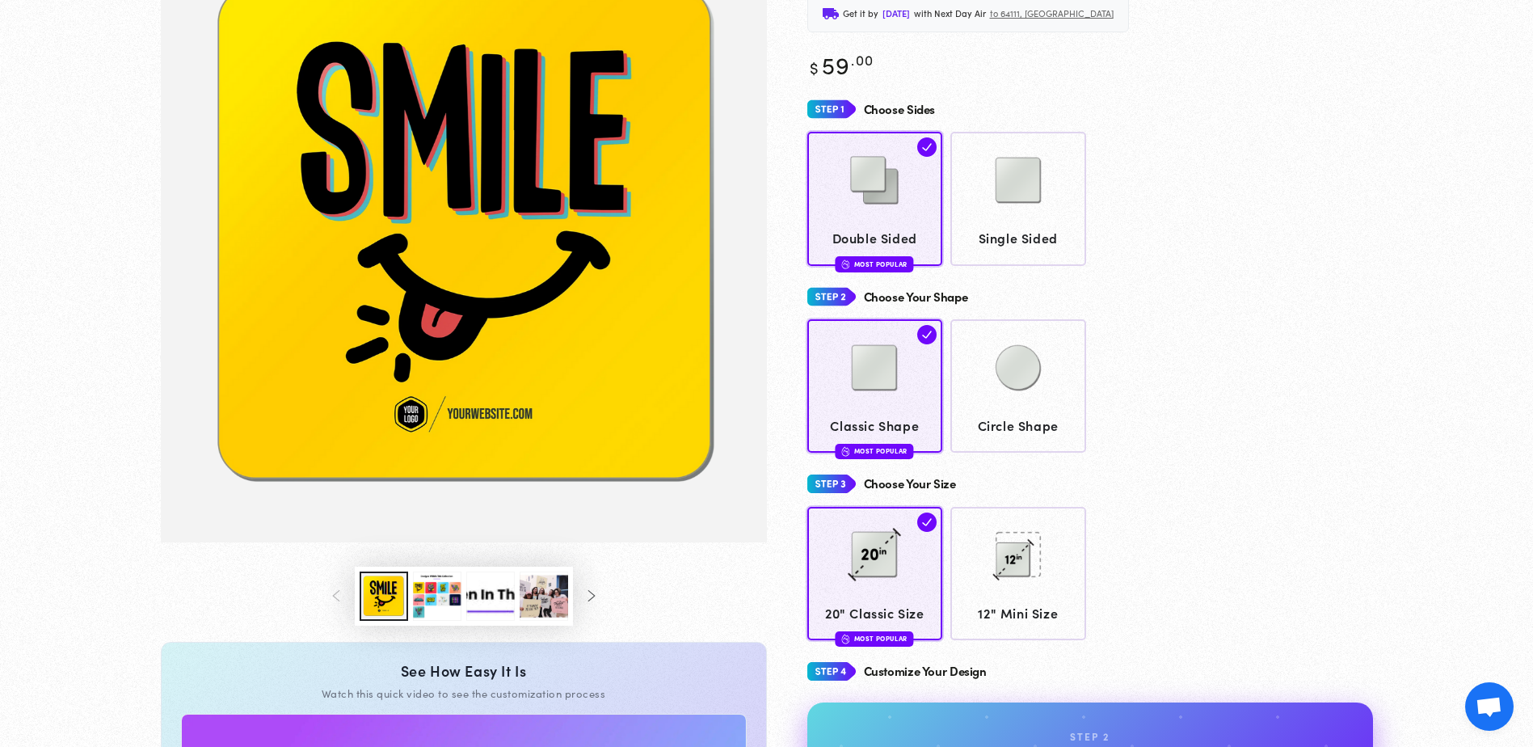
scroll to position [239, 0]
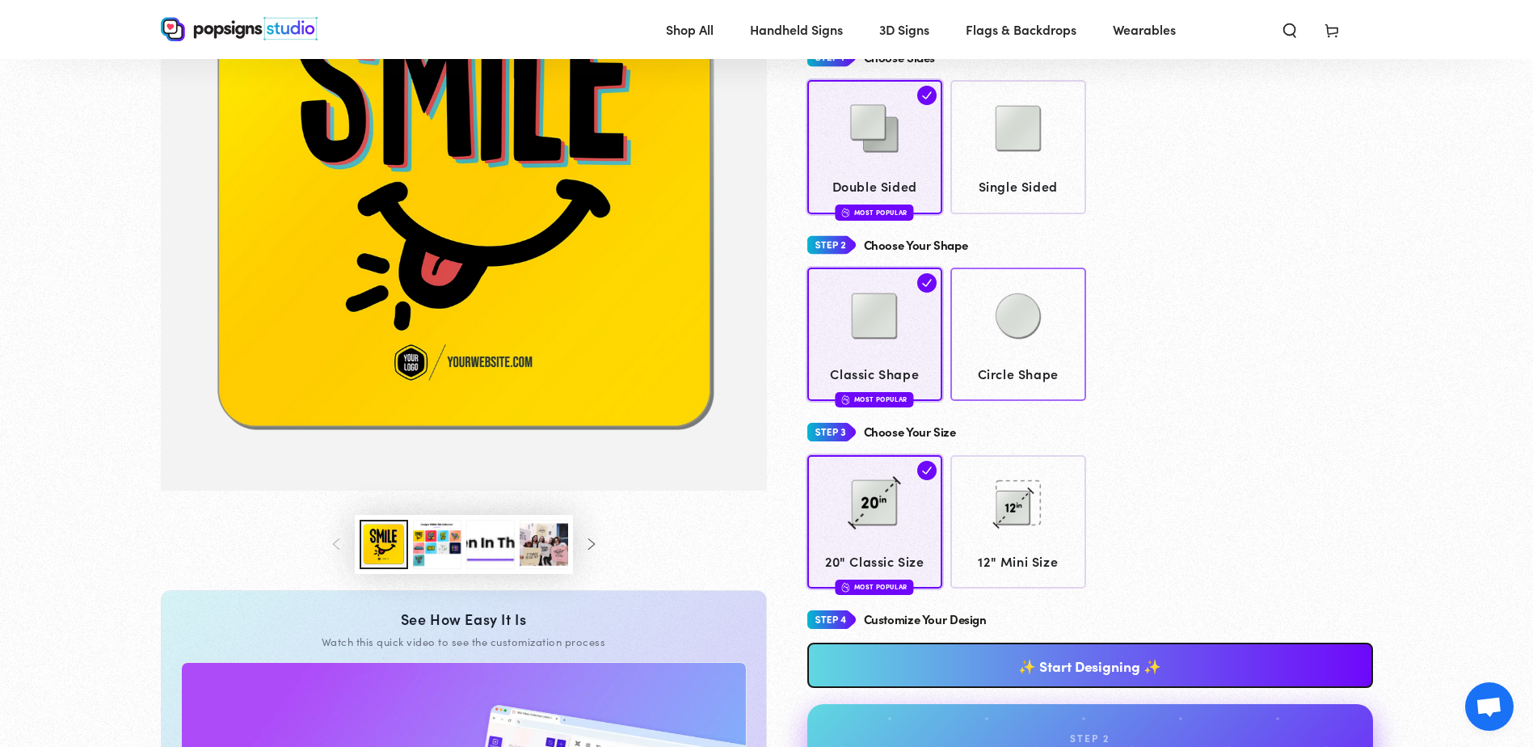
click at [1039, 319] on img at bounding box center [1018, 316] width 81 height 81
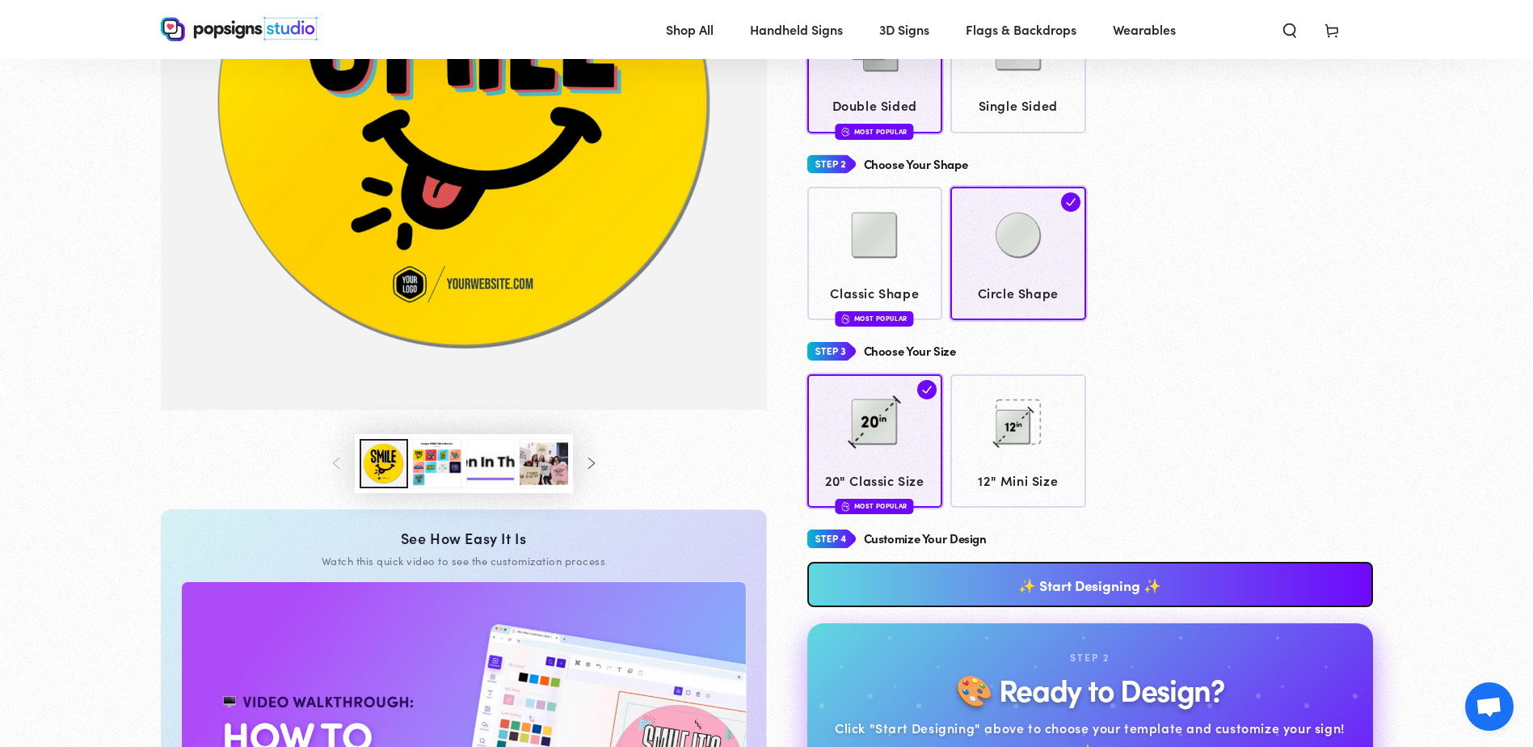
click at [1039, 583] on link "✨ Start Designing ✨" at bounding box center [1090, 584] width 566 height 45
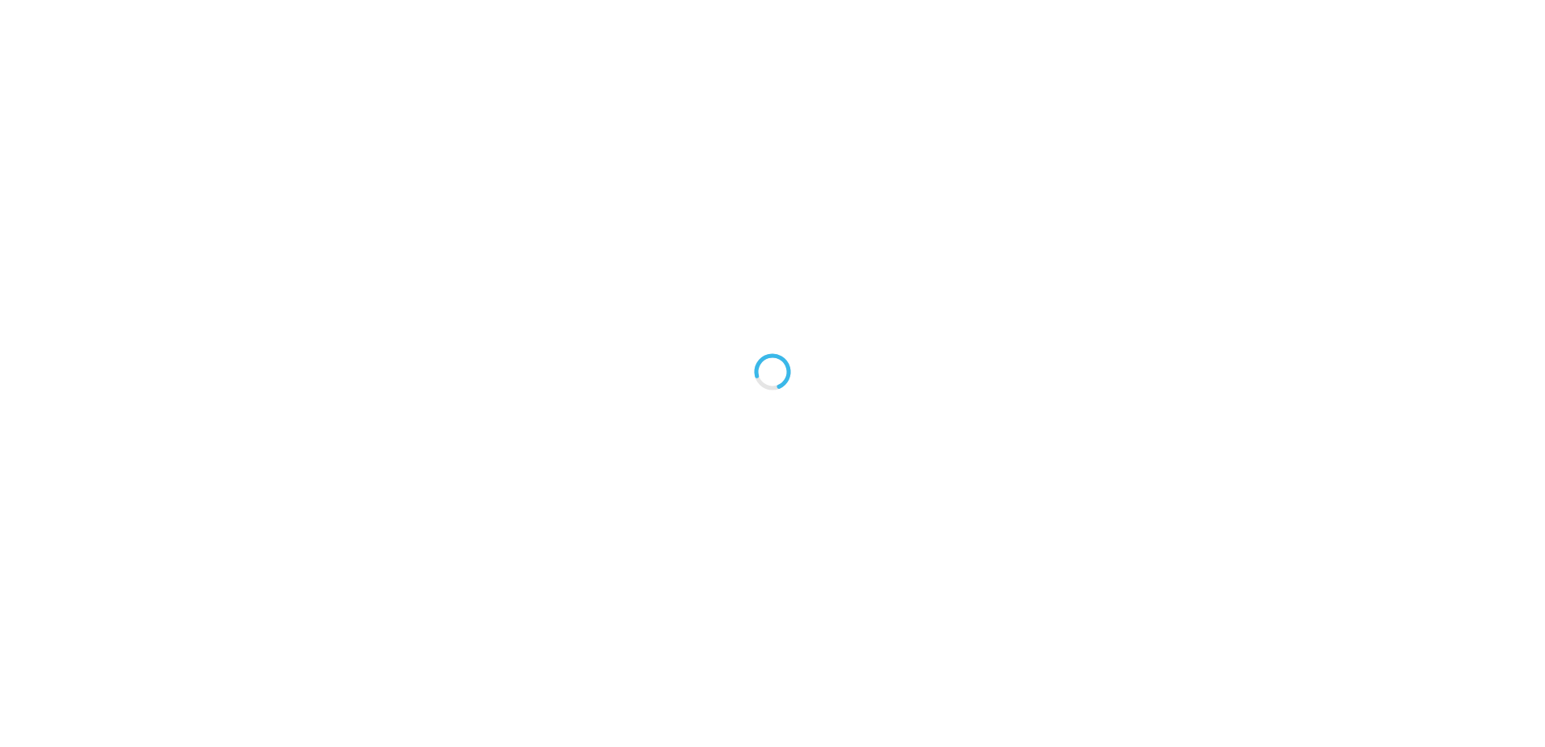
type textarea "An ancient tree with a door leading to a magical world"
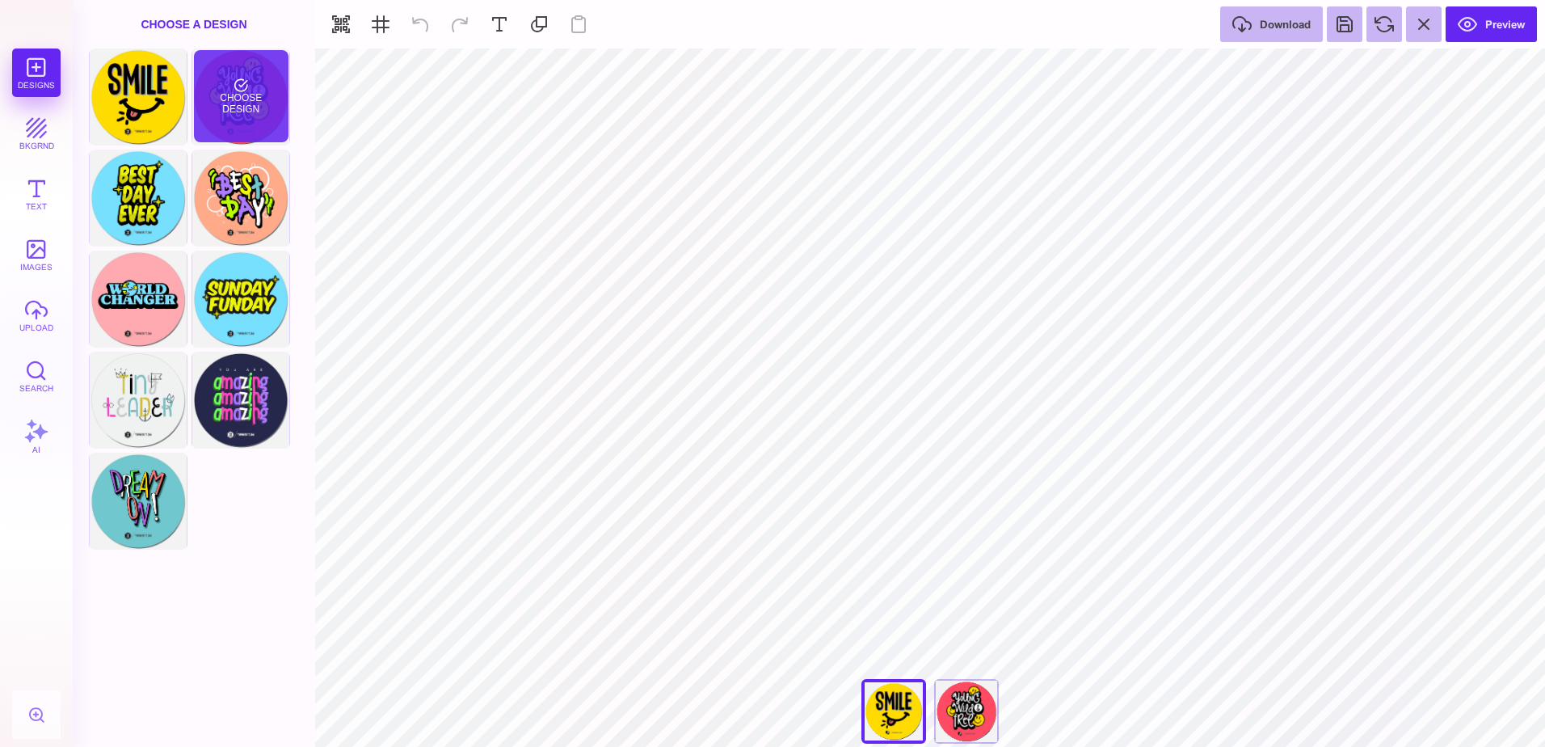
click at [252, 107] on div "Choose Design" at bounding box center [241, 96] width 95 height 92
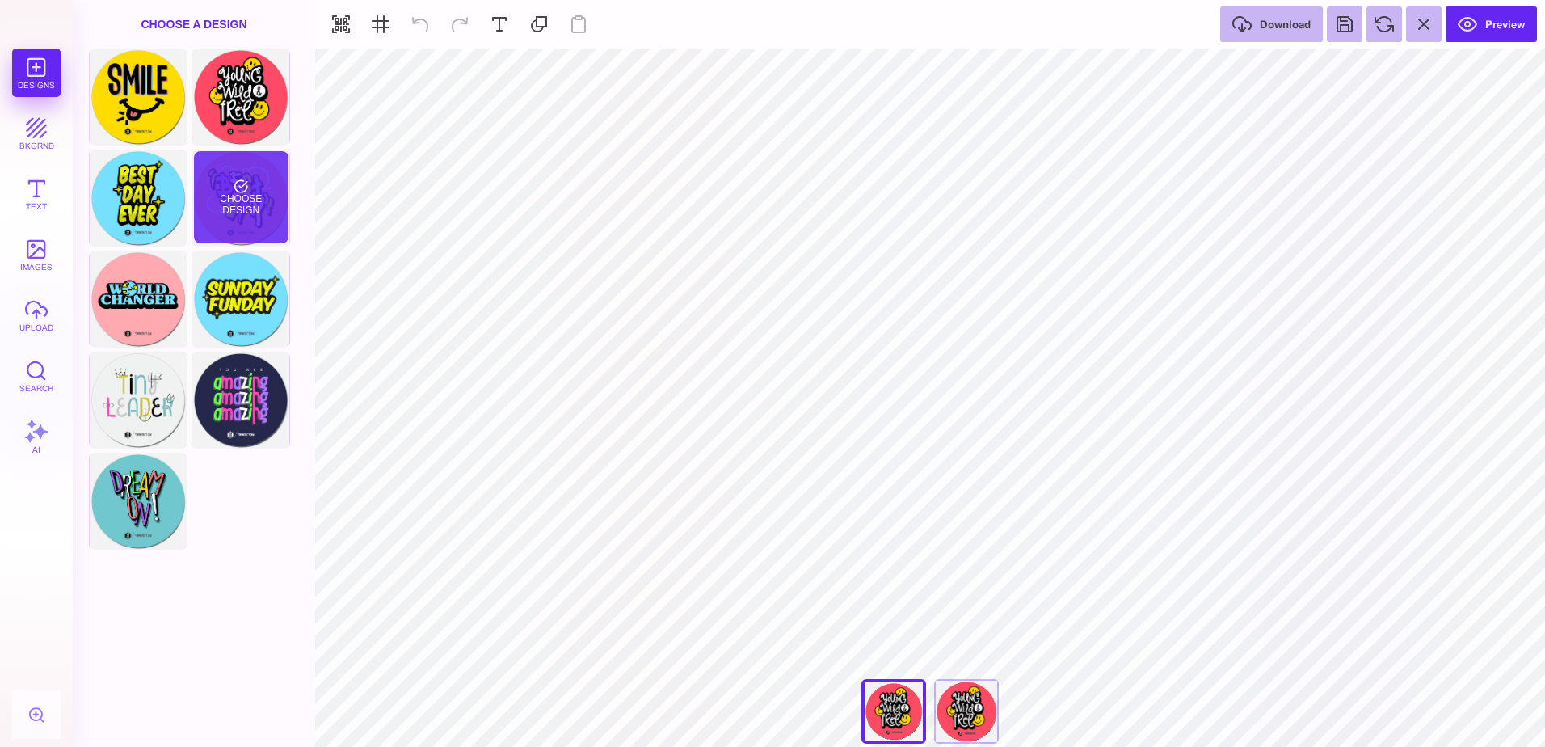
click at [273, 221] on div "Choose Design" at bounding box center [241, 197] width 95 height 92
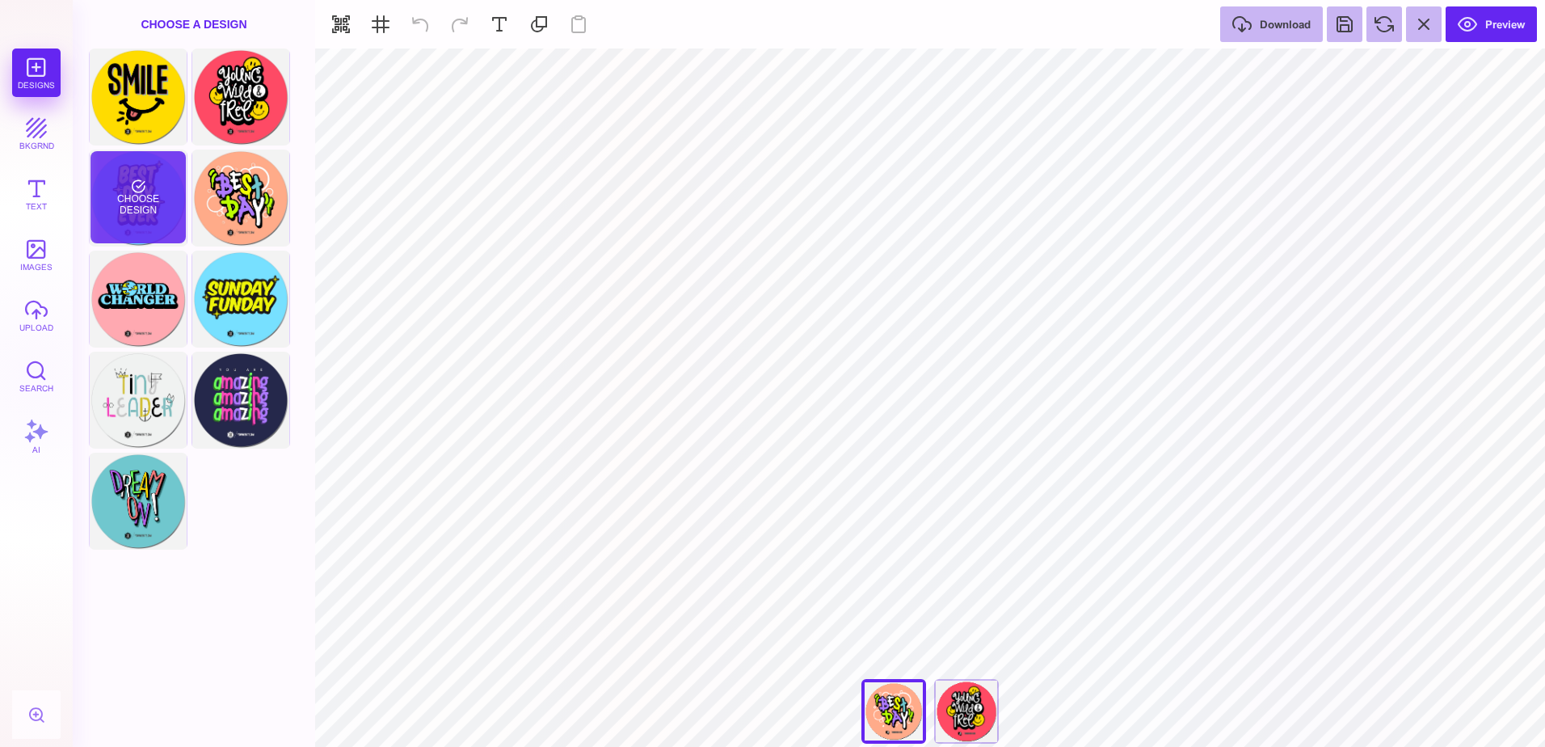
click at [154, 215] on div "Choose Design" at bounding box center [137, 197] width 95 height 92
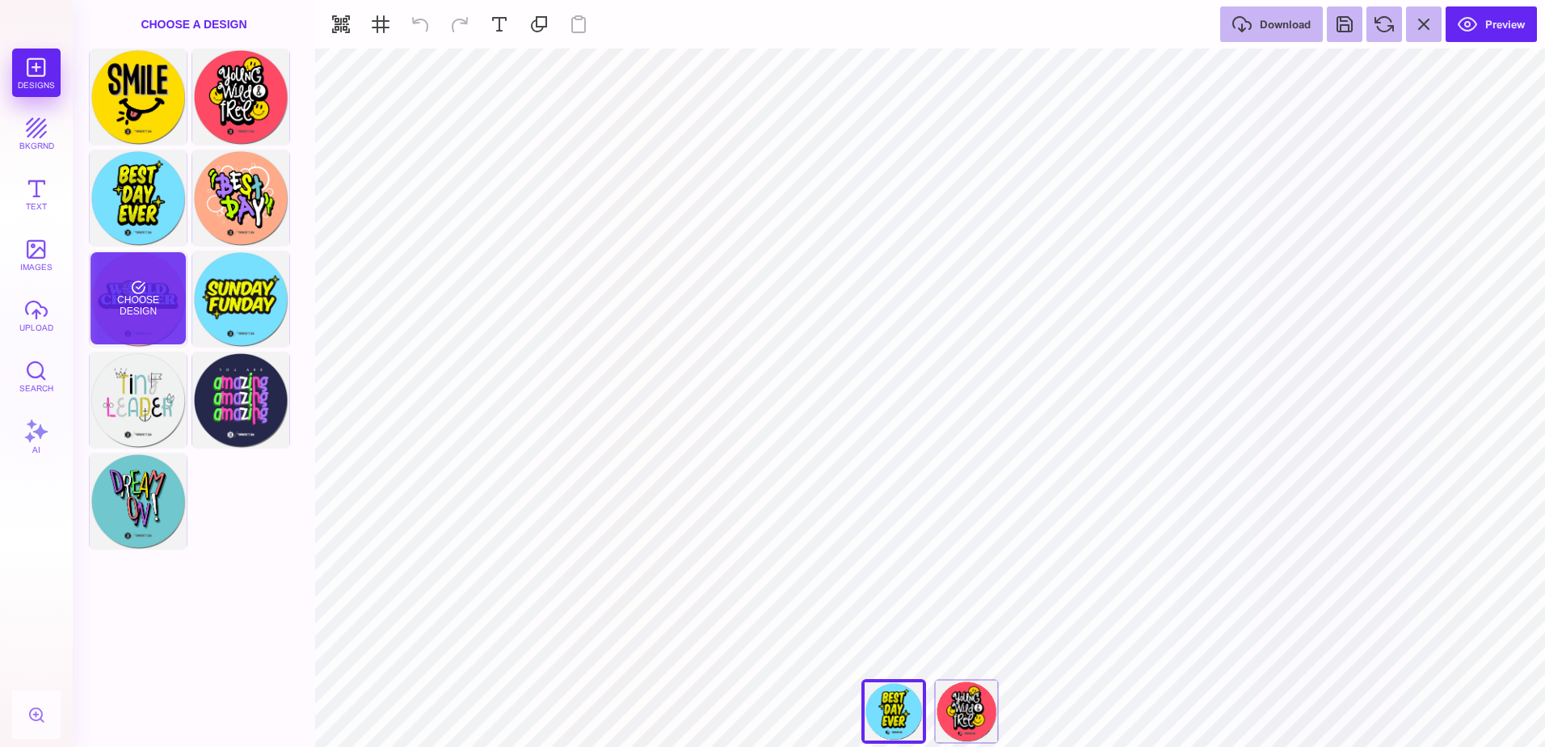
click at [151, 304] on div "Choose Design" at bounding box center [137, 298] width 95 height 92
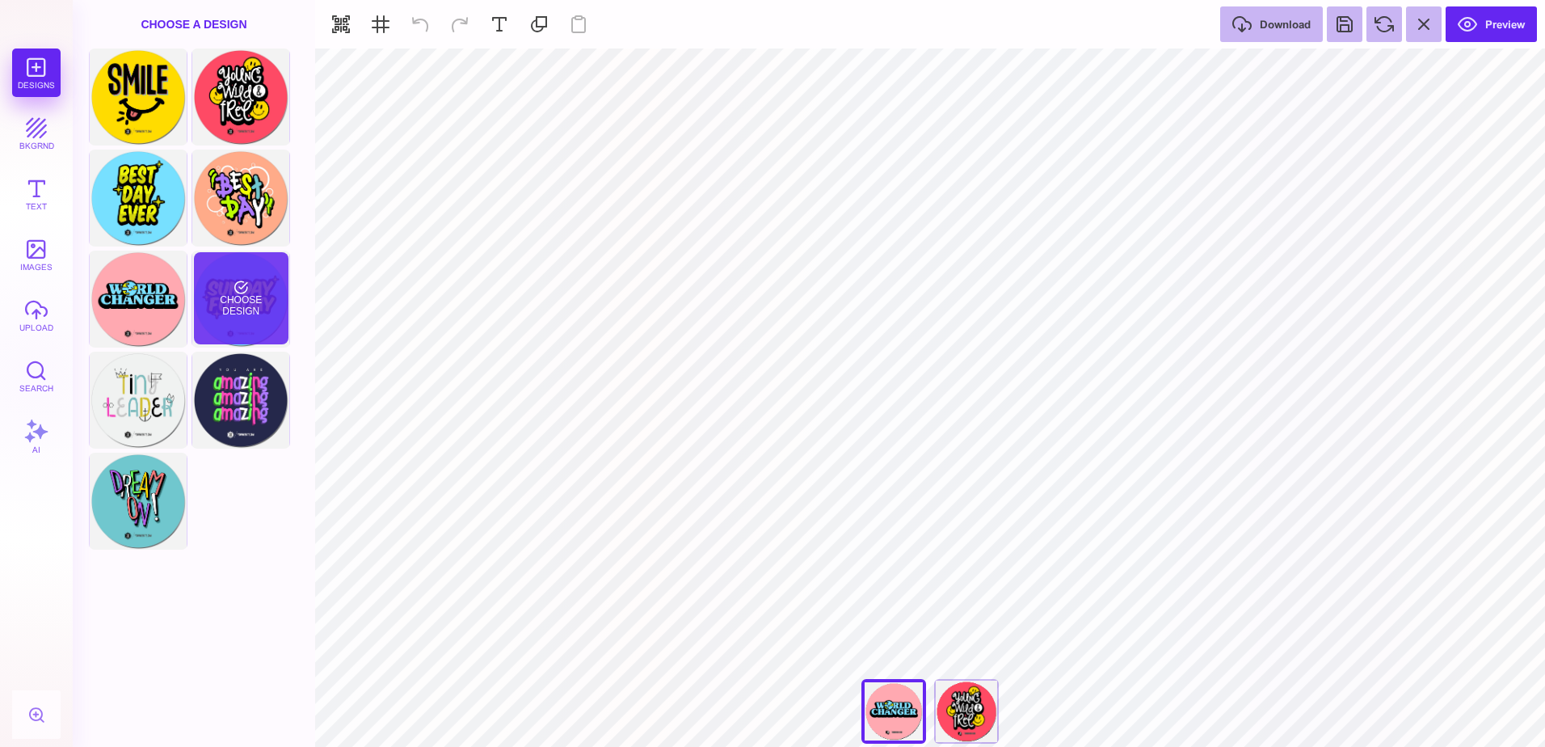
click at [231, 314] on div "Choose Design" at bounding box center [241, 298] width 95 height 92
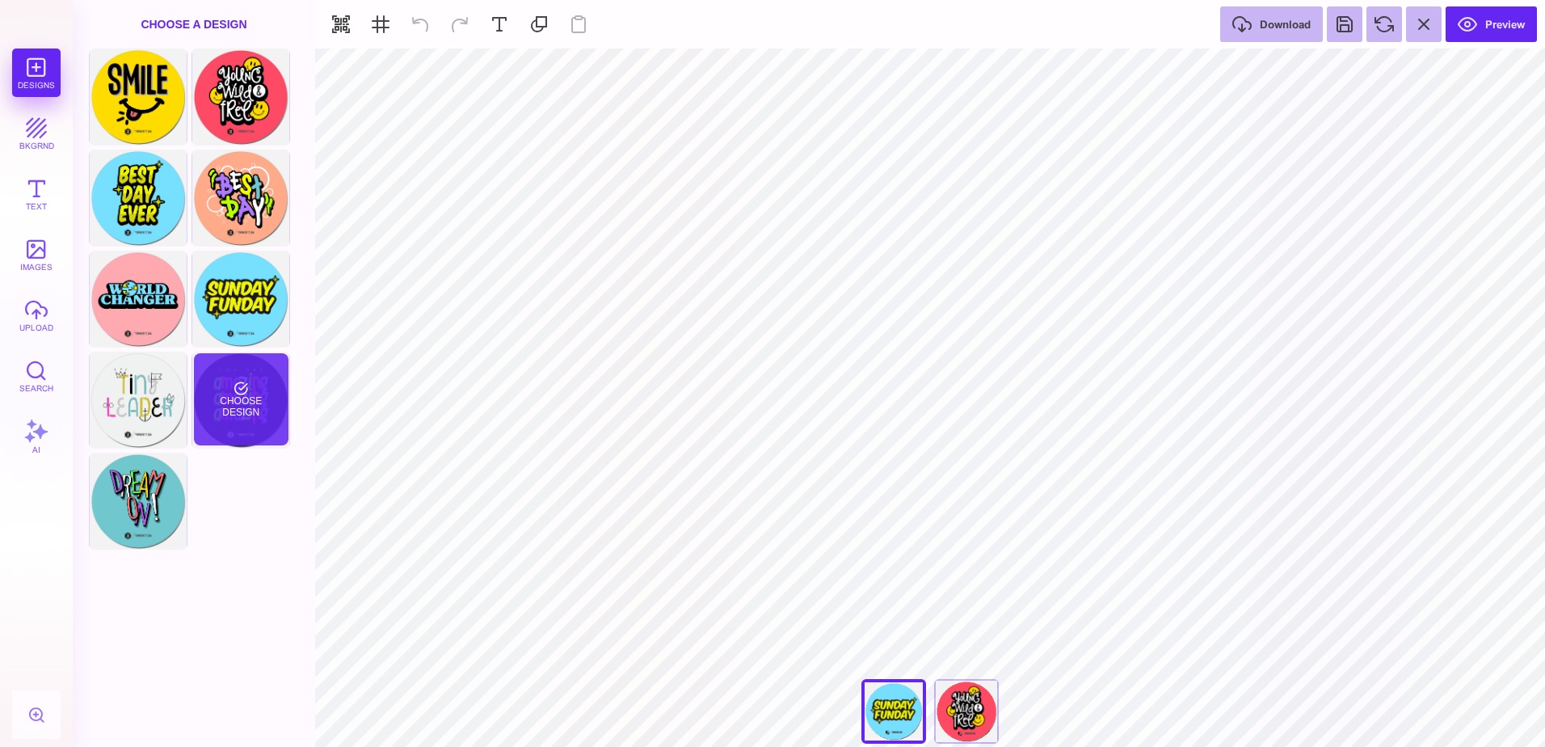
click at [276, 396] on div "Choose Design" at bounding box center [241, 399] width 95 height 92
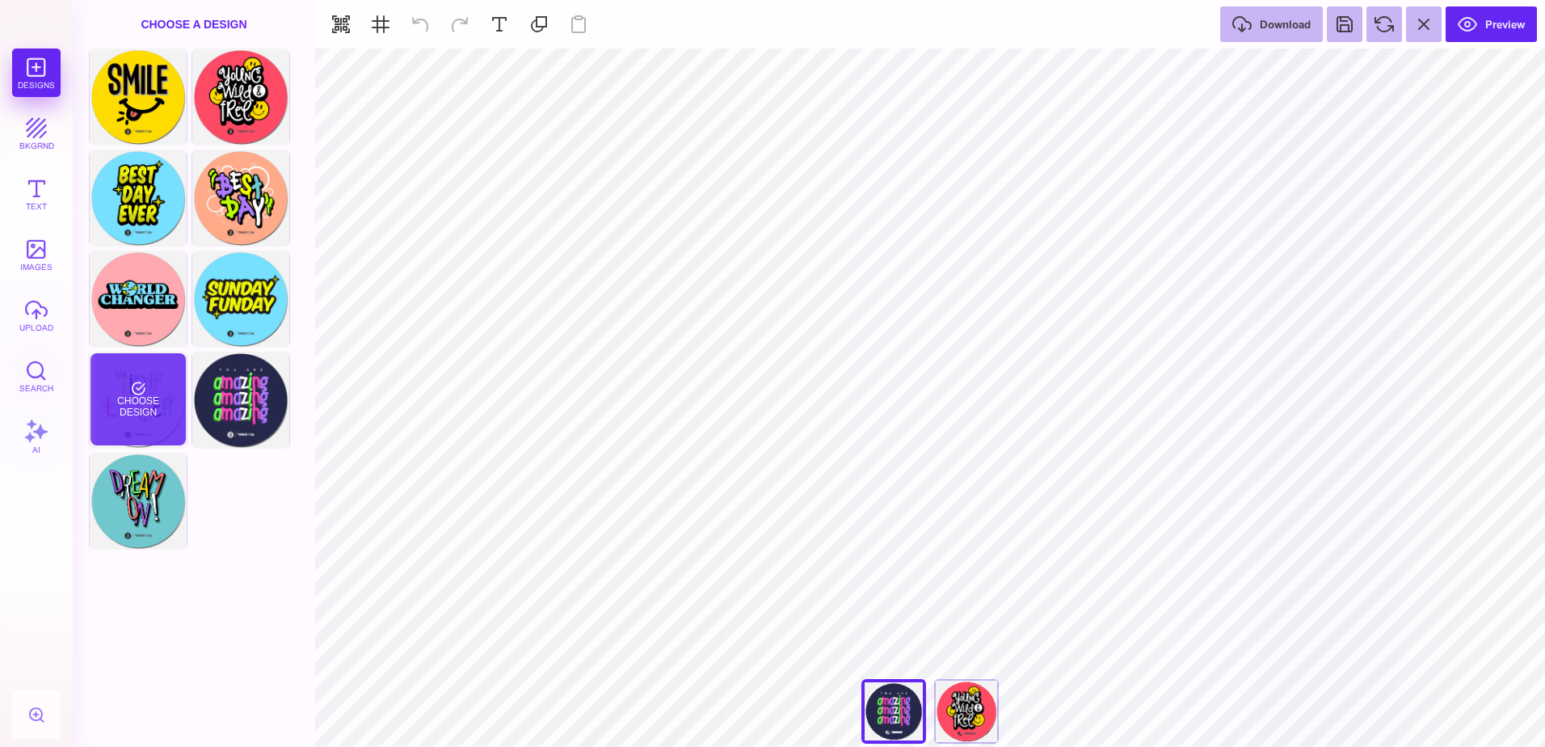
click at [175, 394] on div "Choose Design" at bounding box center [137, 399] width 95 height 92
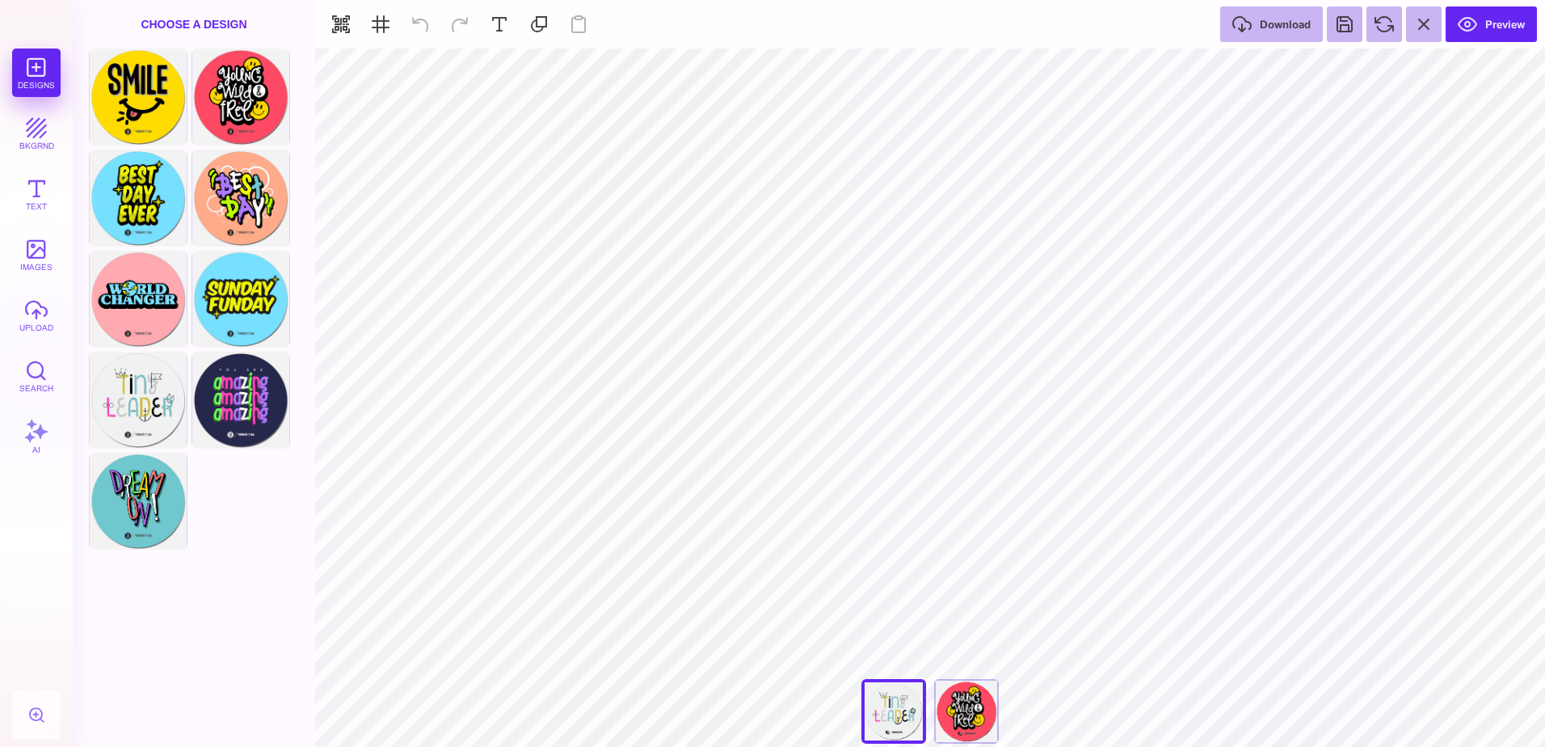
drag, startPoint x: 177, startPoint y: 480, endPoint x: 189, endPoint y: 480, distance: 12.1
click at [178, 481] on div "Choose Design" at bounding box center [137, 500] width 95 height 92
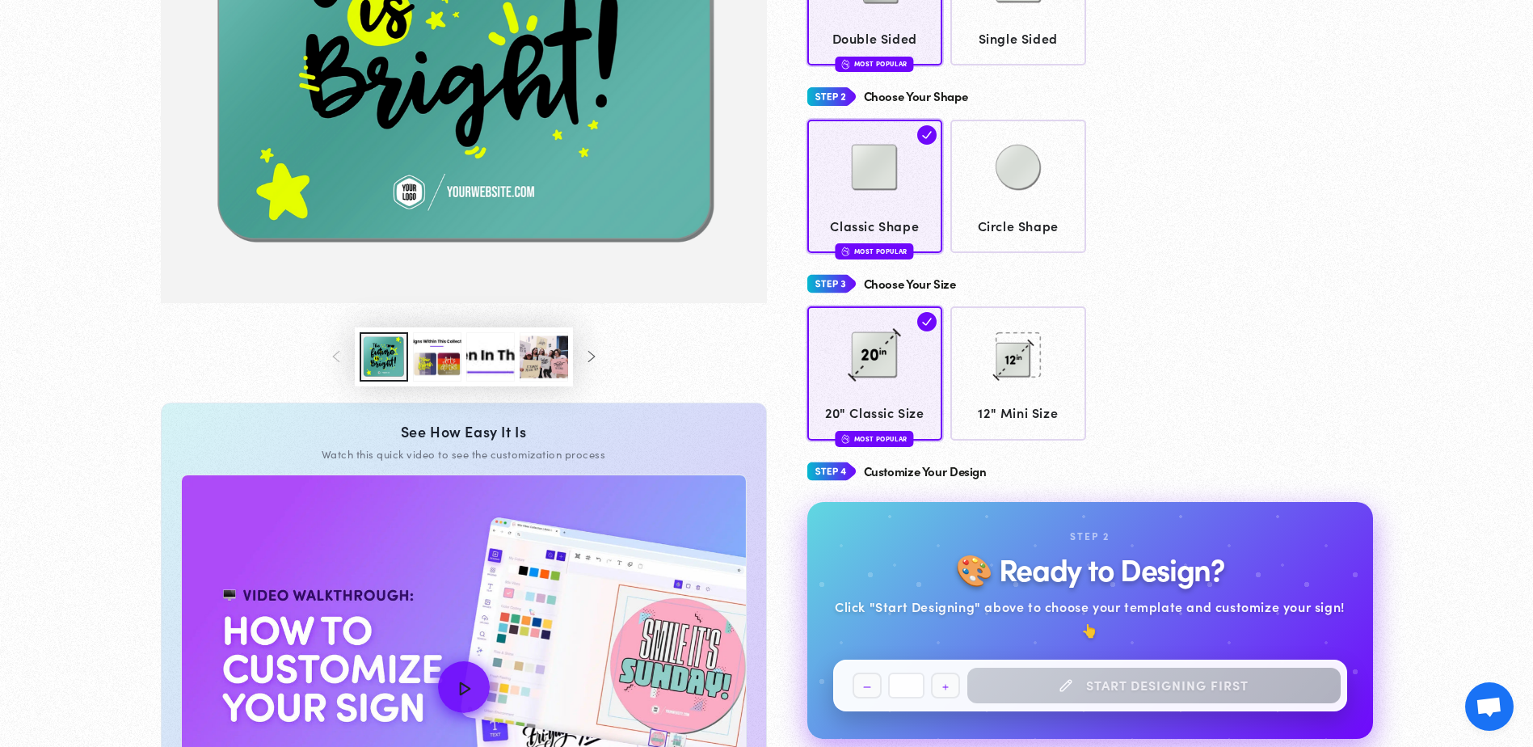
scroll to position [562, 0]
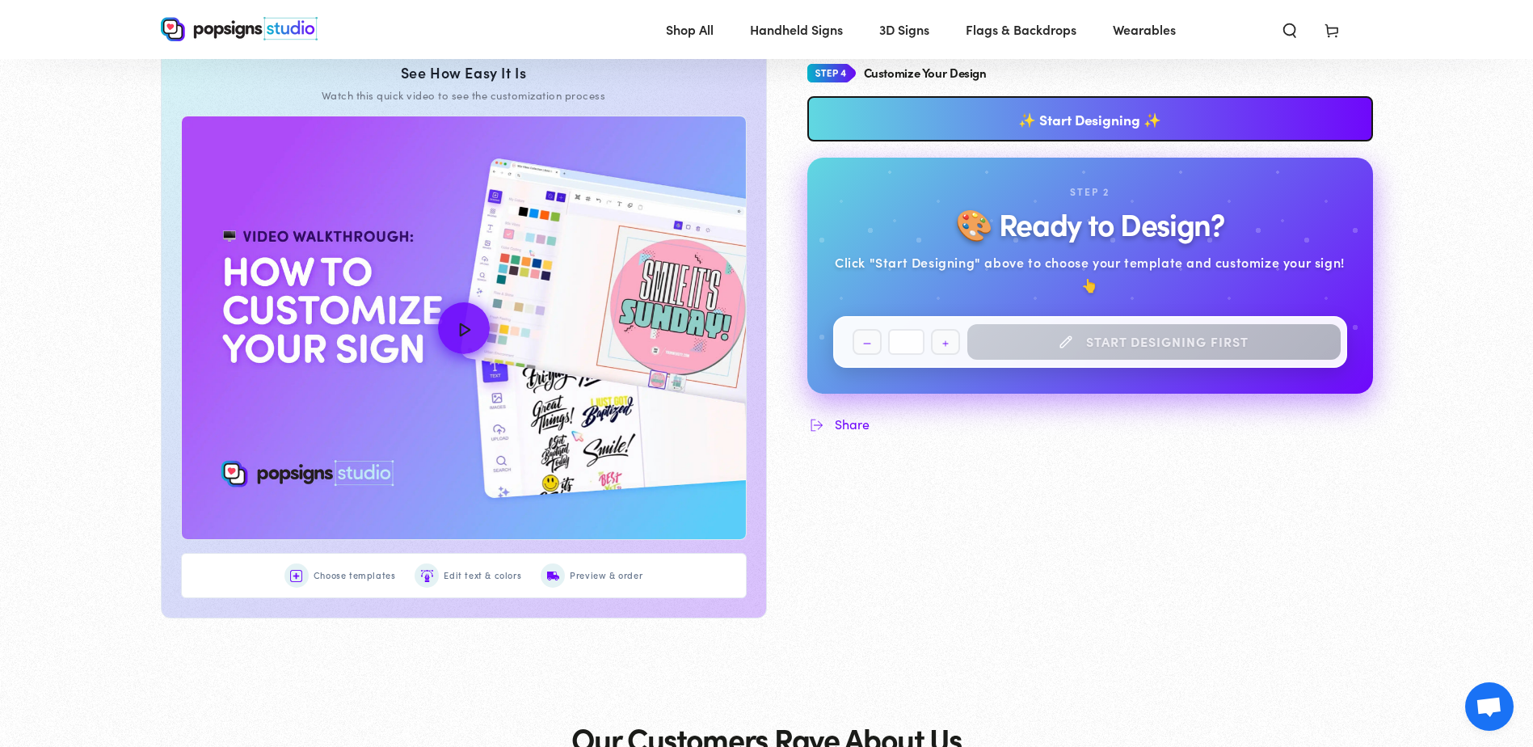
scroll to position [805, 0]
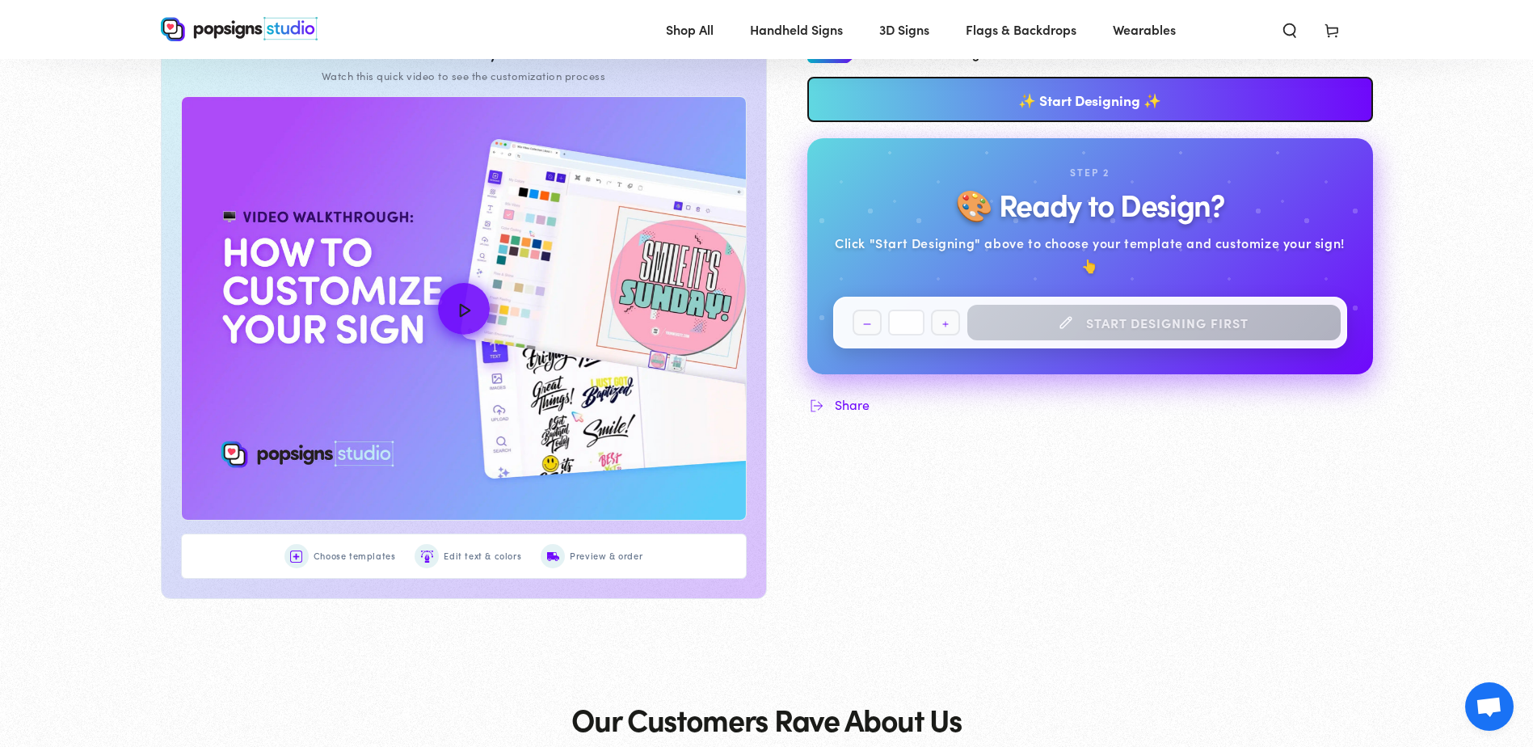
click at [1082, 103] on link "✨ Start Designing ✨" at bounding box center [1090, 99] width 566 height 45
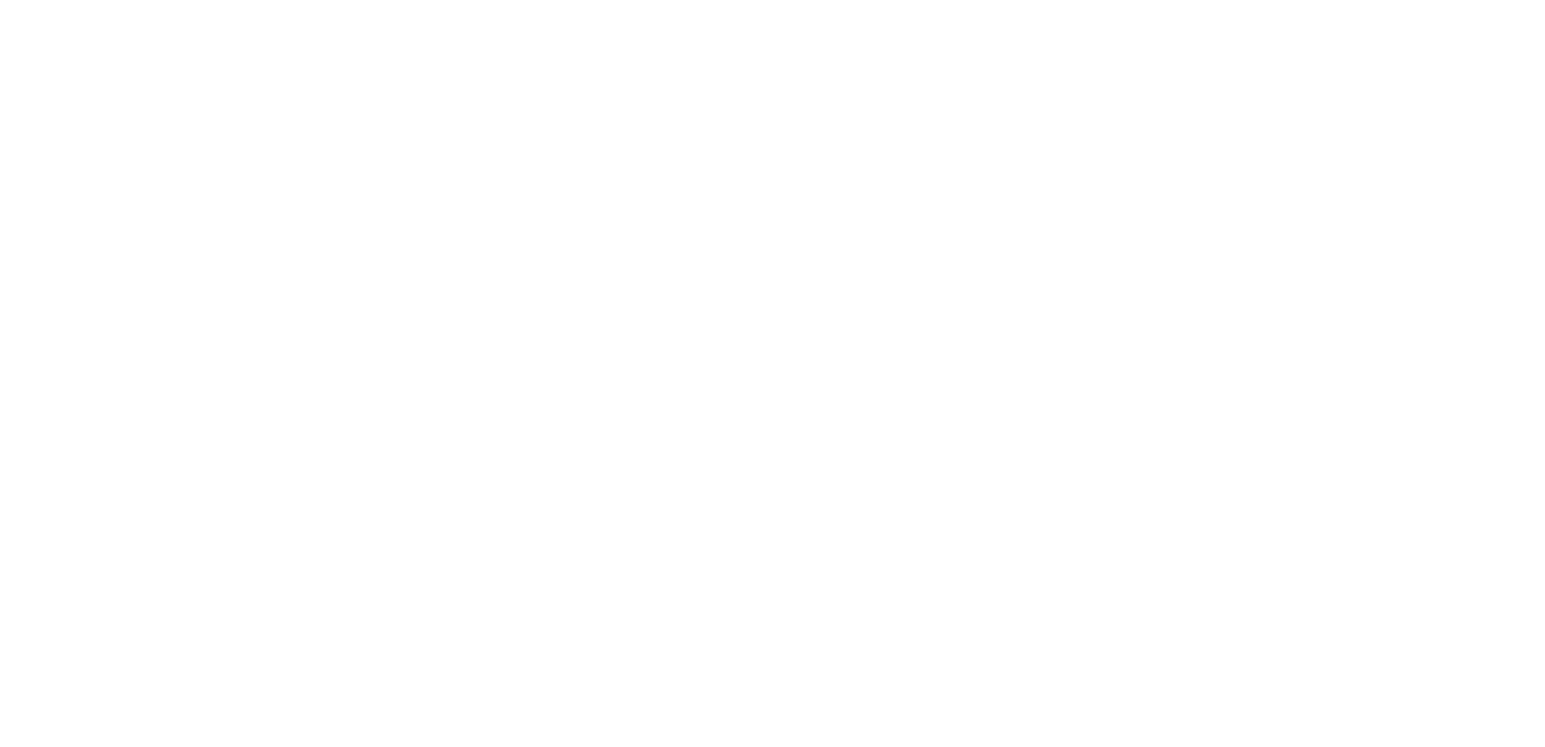
scroll to position [0, 0]
type textarea "An ancient tree with a door leading to a magical world"
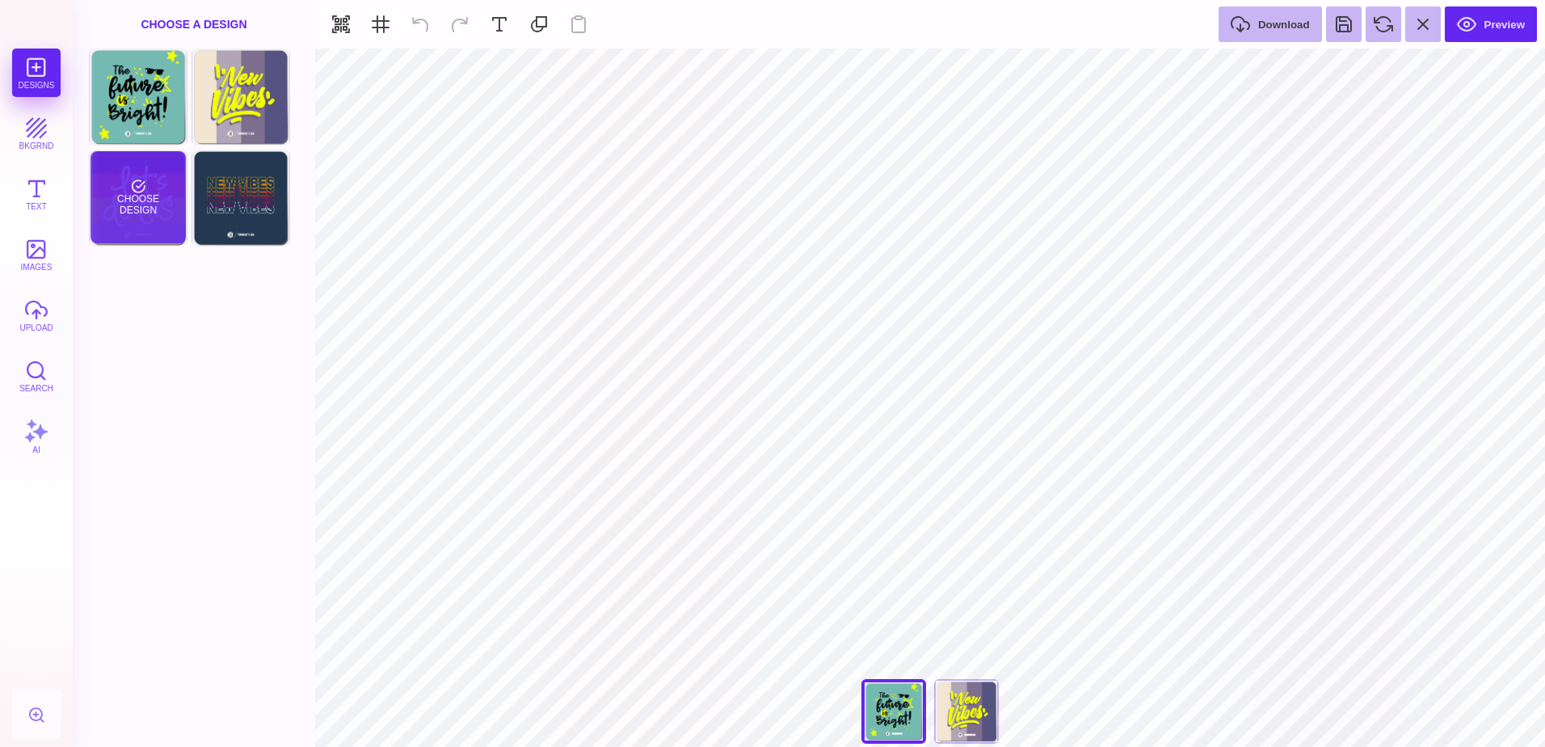
click at [163, 209] on div "Choose Design" at bounding box center [137, 197] width 95 height 92
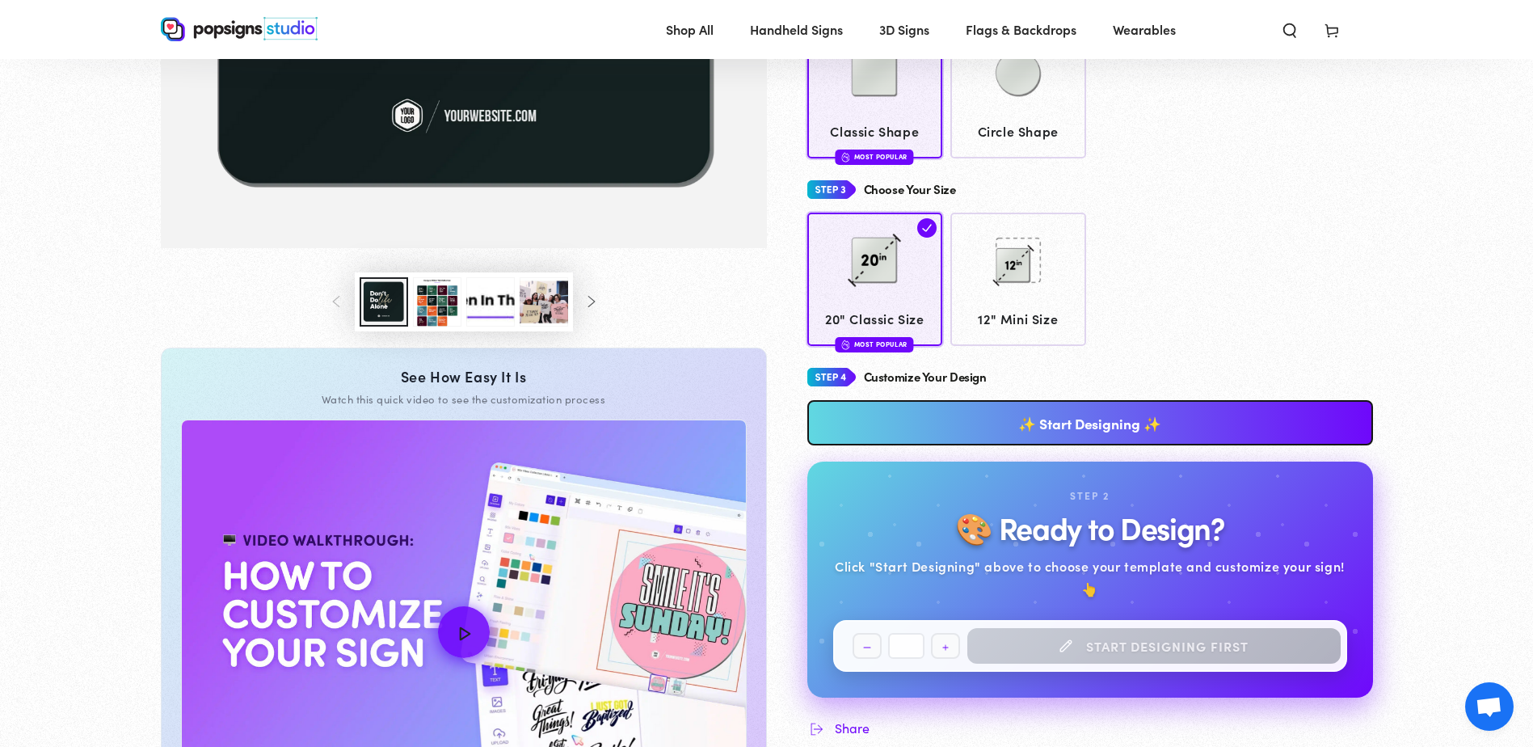
click at [1044, 421] on link "✨ Start Designing ✨" at bounding box center [1090, 422] width 566 height 45
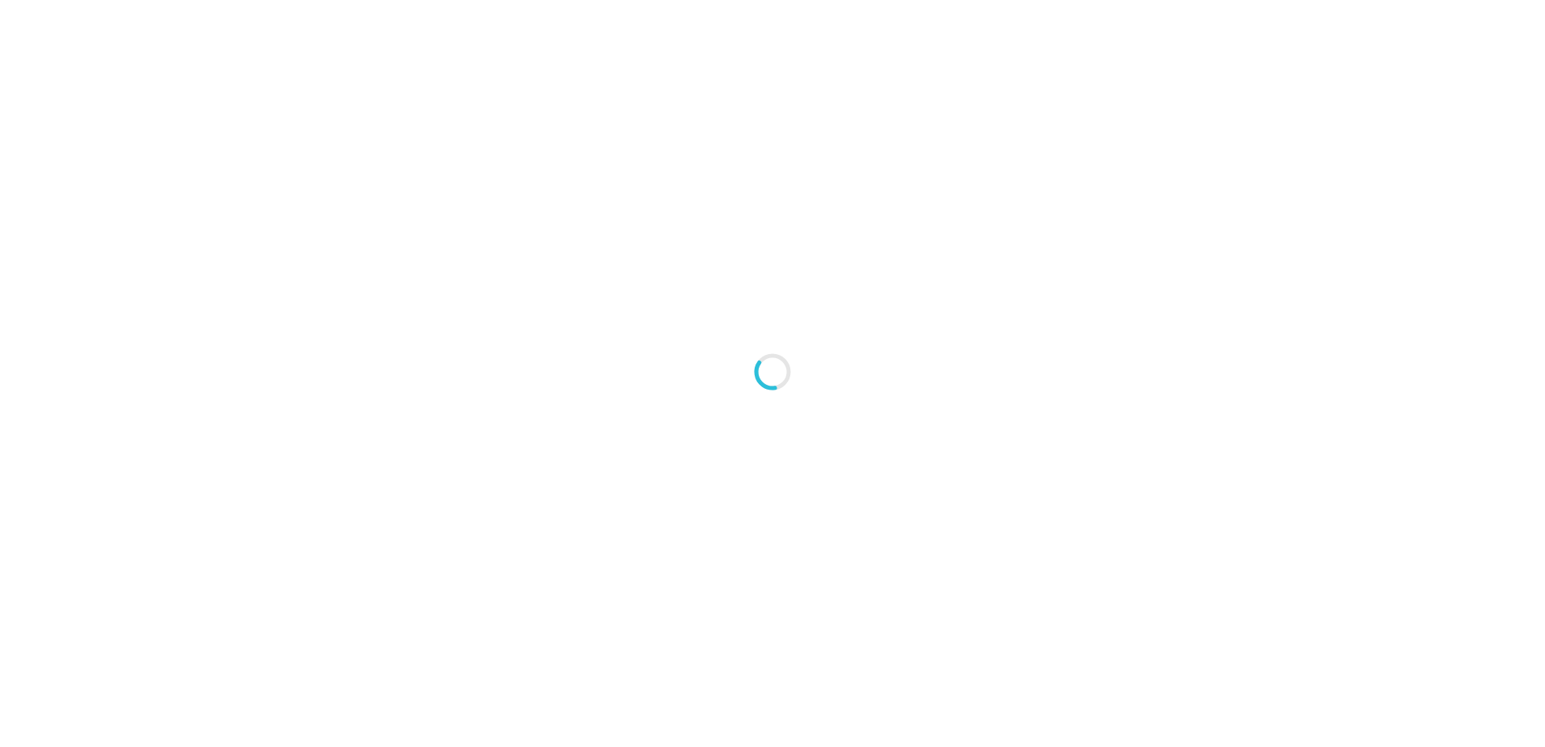
type textarea "An ancient tree with a door leading to a magical world"
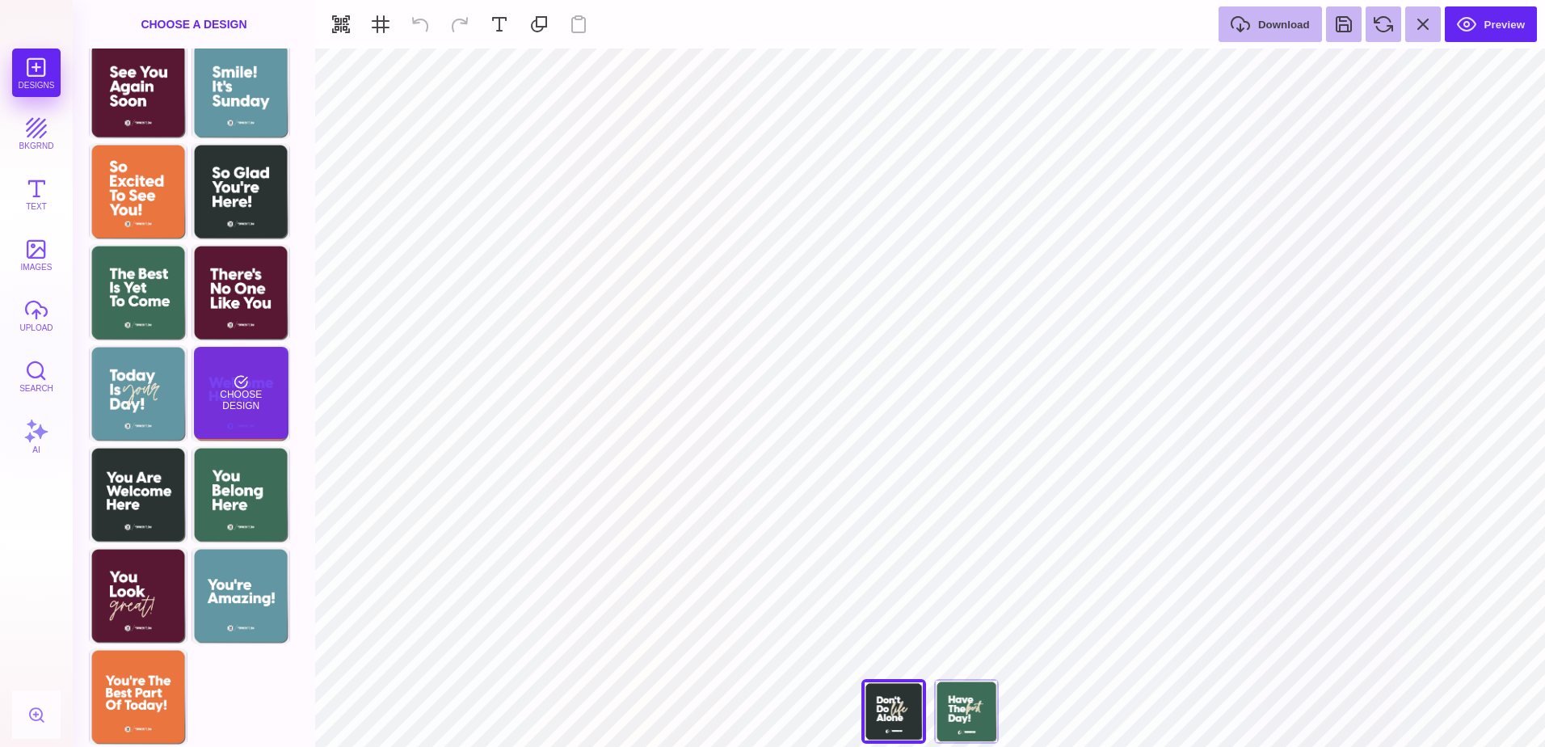
scroll to position [110, 0]
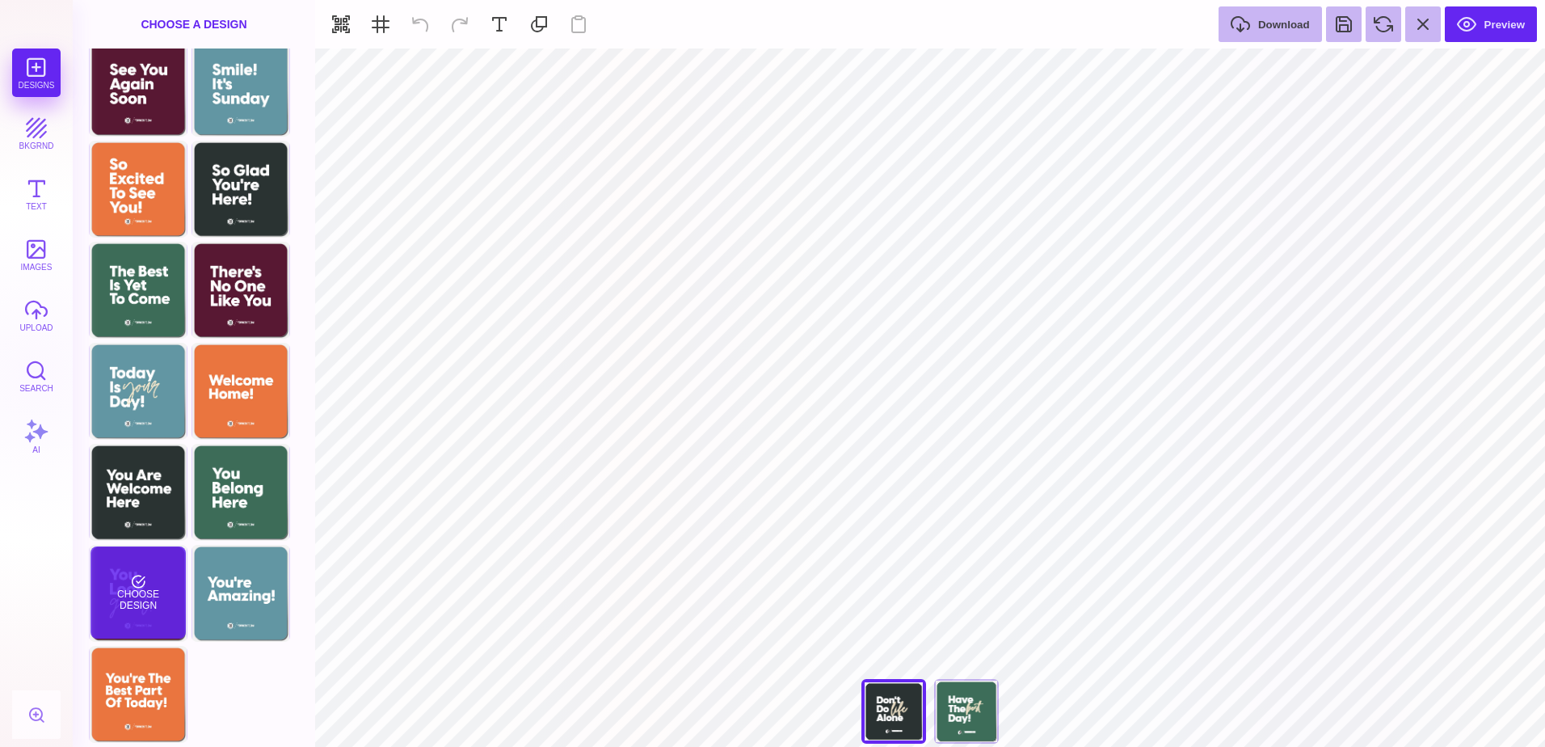
click at [173, 593] on div "Choose Design" at bounding box center [137, 592] width 95 height 92
